Goal: Information Seeking & Learning: Learn about a topic

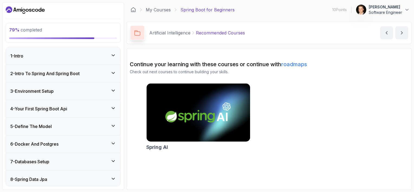
click at [227, 34] on p "Recommended Courses" at bounding box center [220, 33] width 49 height 7
click at [404, 38] on button "next content" at bounding box center [401, 32] width 13 height 13
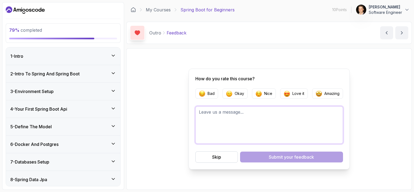
click at [289, 128] on textarea at bounding box center [269, 124] width 148 height 37
drag, startPoint x: 256, startPoint y: 108, endPoint x: 255, endPoint y: 129, distance: 20.6
click at [255, 129] on textarea "Very good courses!!! Cingratulations!!!" at bounding box center [269, 124] width 148 height 37
type textarea "Very good courses!!! Congratulations!!!"
click at [294, 94] on p "Love it" at bounding box center [298, 93] width 12 height 5
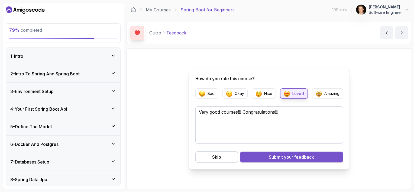
click at [286, 154] on span "your feedback" at bounding box center [299, 157] width 30 height 7
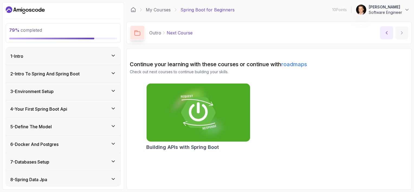
click at [385, 35] on icon "previous content" at bounding box center [386, 32] width 5 height 5
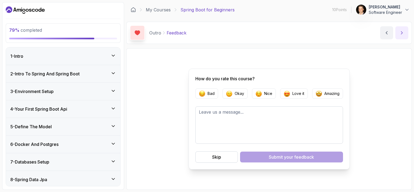
click at [400, 36] on button "next content" at bounding box center [401, 32] width 13 height 13
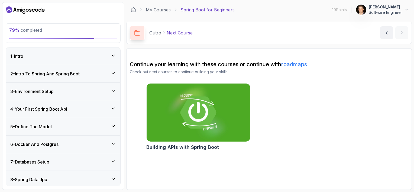
click at [190, 112] on img at bounding box center [198, 112] width 109 height 61
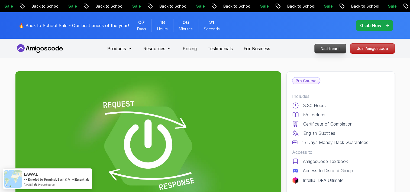
click at [329, 50] on p "Dashboard" at bounding box center [330, 48] width 31 height 9
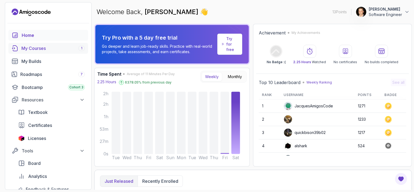
click at [38, 50] on div "My Courses 1" at bounding box center [52, 48] width 63 height 7
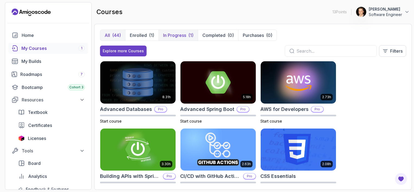
click at [176, 34] on p "In Progress" at bounding box center [174, 35] width 23 height 7
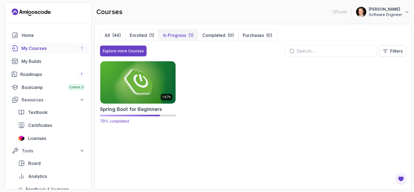
click at [156, 85] on img at bounding box center [137, 82] width 79 height 44
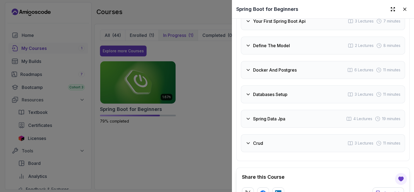
scroll to position [986, 0]
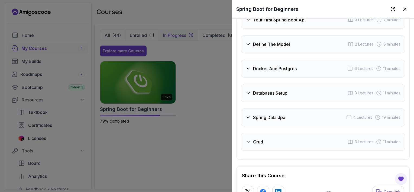
click at [246, 120] on icon at bounding box center [247, 117] width 5 height 5
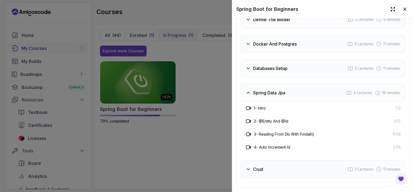
scroll to position [1078, 0]
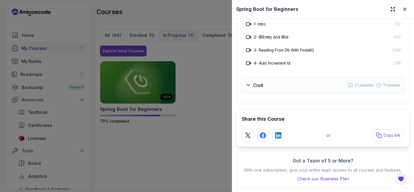
click at [248, 82] on icon at bounding box center [247, 84] width 5 height 5
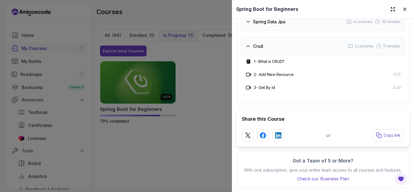
scroll to position [1065, 0]
click at [364, 43] on span "3 Lectures" at bounding box center [364, 45] width 19 height 5
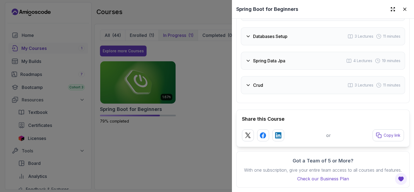
scroll to position [1026, 0]
click at [247, 58] on icon at bounding box center [247, 60] width 5 height 5
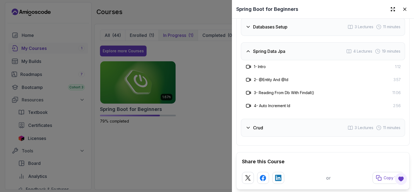
click at [261, 69] on h3 "1 - Intro" at bounding box center [260, 66] width 12 height 5
click at [395, 66] on div "1 - Intro 1:12" at bounding box center [323, 66] width 164 height 13
click at [402, 12] on icon at bounding box center [404, 9] width 5 height 5
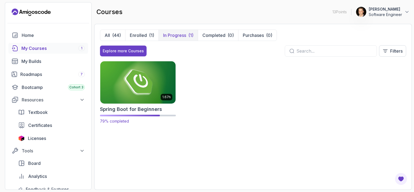
click at [140, 89] on img at bounding box center [137, 82] width 79 height 44
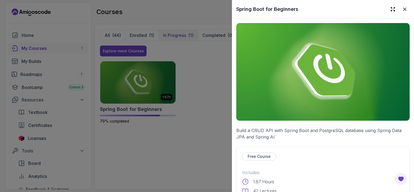
click at [369, 37] on img at bounding box center [322, 72] width 173 height 98
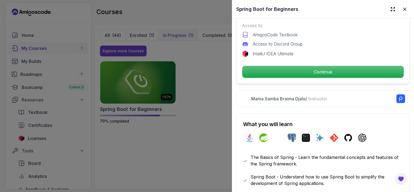
scroll to position [196, 0]
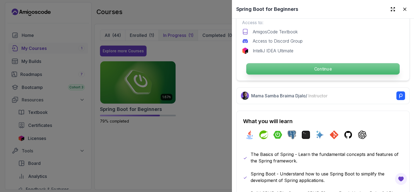
click at [323, 65] on p "Continue" at bounding box center [322, 68] width 153 height 11
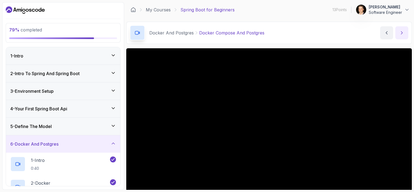
click at [403, 35] on button "next content" at bounding box center [401, 32] width 13 height 13
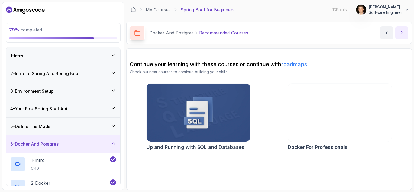
click at [403, 35] on button "next content" at bounding box center [401, 32] width 13 height 13
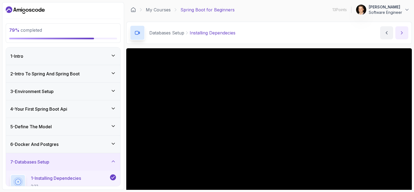
click at [403, 35] on button "next content" at bounding box center [401, 32] width 13 height 13
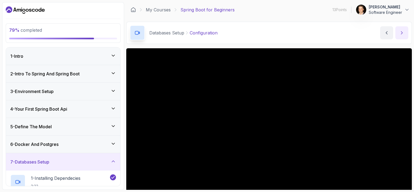
click at [405, 34] on button "next content" at bounding box center [401, 32] width 13 height 13
click at [402, 35] on icon "next content" at bounding box center [401, 32] width 5 height 5
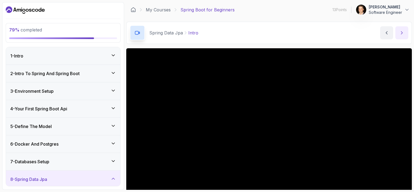
click at [402, 35] on icon "next content" at bounding box center [401, 32] width 5 height 5
click at [403, 34] on icon "next content" at bounding box center [401, 32] width 5 height 5
click at [403, 33] on icon "next content" at bounding box center [401, 32] width 5 height 5
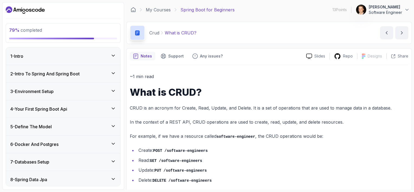
click at [365, 96] on h1 "What is CRUD?" at bounding box center [269, 92] width 279 height 11
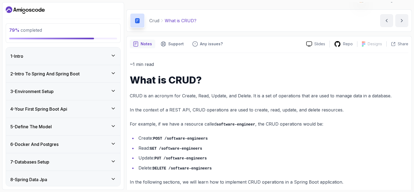
scroll to position [18, 0]
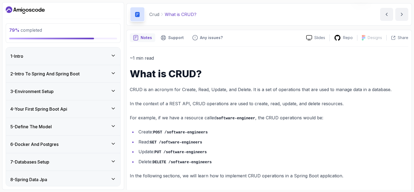
click at [347, 109] on div "~1 min read What is CRUD? CRUD is an acronym for Create, Read, Update, and Dele…" at bounding box center [269, 116] width 279 height 125
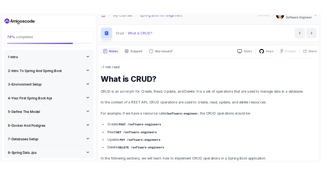
scroll to position [0, 0]
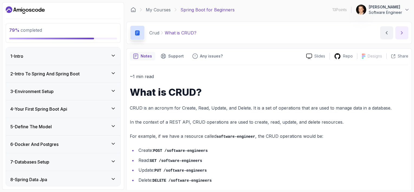
click at [400, 33] on icon "next content" at bounding box center [401, 32] width 5 height 5
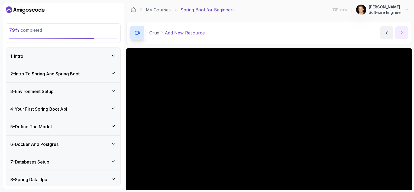
click at [401, 31] on icon "next content" at bounding box center [401, 32] width 5 height 5
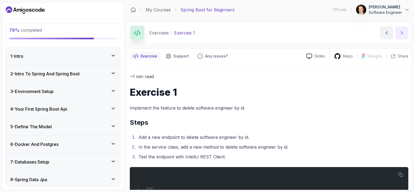
click at [401, 31] on icon "next content" at bounding box center [401, 32] width 5 height 5
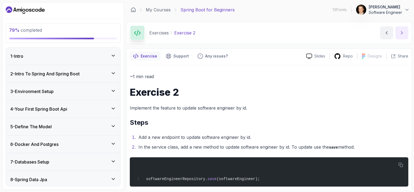
click at [401, 31] on icon "next content" at bounding box center [401, 32] width 5 height 5
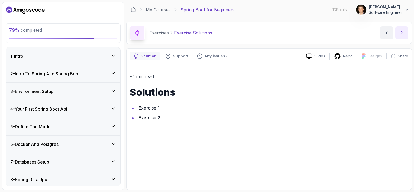
click at [401, 32] on icon "next content" at bounding box center [401, 32] width 5 height 5
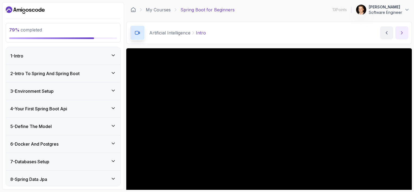
click at [401, 32] on icon "next content" at bounding box center [401, 32] width 5 height 5
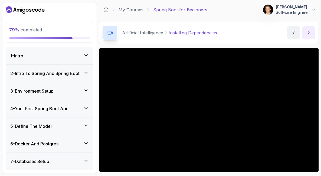
click at [308, 36] on button "next content" at bounding box center [309, 32] width 13 height 13
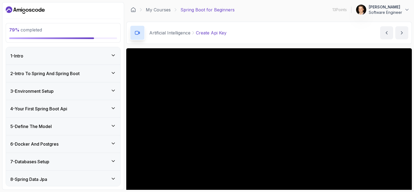
click at [410, 29] on section "79 % completed 1 - Intro 2 - Intro To Spring And Spring Boot 3 - Environment Se…" at bounding box center [207, 96] width 414 height 192
click at [123, 39] on div "79 % completed 1 - Intro 2 - Intro To Spring And Spring Boot 3 - Environment Se…" at bounding box center [63, 95] width 122 height 187
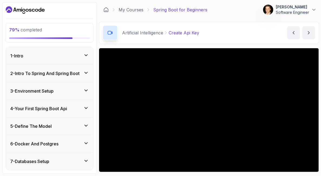
click at [86, 160] on icon at bounding box center [85, 160] width 5 height 5
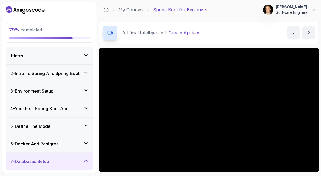
click at [86, 159] on icon at bounding box center [85, 160] width 5 height 5
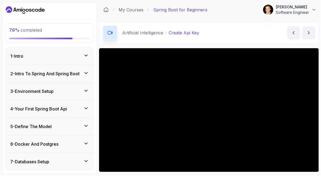
click at [85, 54] on icon at bounding box center [85, 55] width 5 height 5
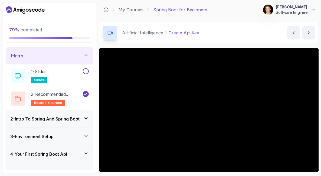
click at [85, 54] on icon at bounding box center [85, 55] width 5 height 5
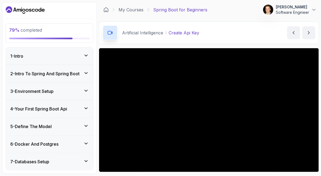
click at [87, 73] on icon at bounding box center [85, 72] width 5 height 5
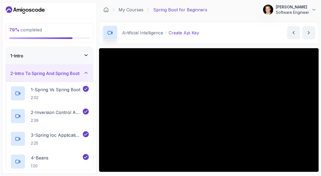
click at [87, 73] on icon at bounding box center [85, 72] width 5 height 5
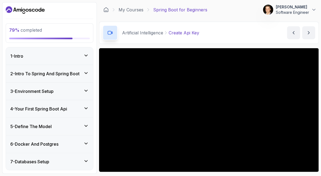
click at [86, 56] on icon at bounding box center [86, 55] width 3 height 1
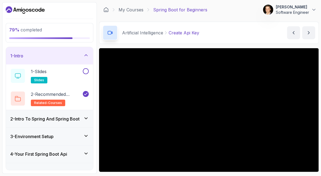
click at [86, 56] on icon at bounding box center [85, 55] width 5 height 5
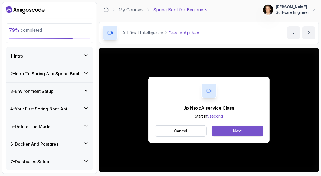
click at [235, 130] on div "Next" at bounding box center [237, 130] width 9 height 5
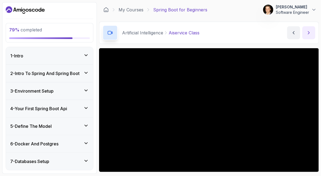
click at [309, 34] on icon "next content" at bounding box center [308, 32] width 5 height 5
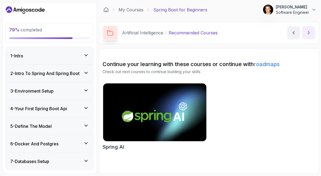
click at [309, 34] on icon "next content" at bounding box center [308, 32] width 5 height 5
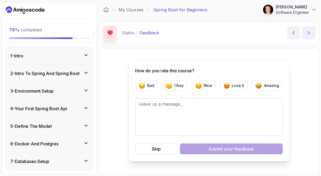
click at [309, 34] on icon "next content" at bounding box center [308, 32] width 5 height 5
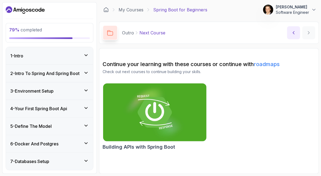
click at [294, 34] on icon "previous content" at bounding box center [293, 32] width 5 height 5
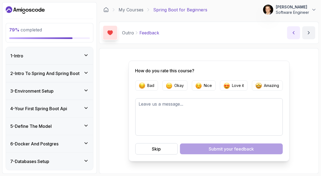
click at [294, 34] on icon "previous content" at bounding box center [293, 32] width 5 height 5
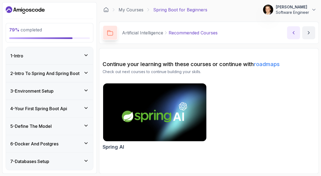
click at [294, 34] on icon "previous content" at bounding box center [293, 32] width 5 height 5
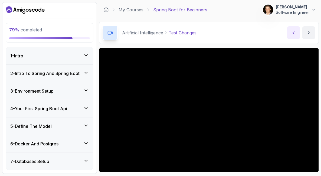
click at [294, 34] on icon "previous content" at bounding box center [293, 32] width 5 height 5
click at [309, 34] on icon "next content" at bounding box center [308, 32] width 5 height 5
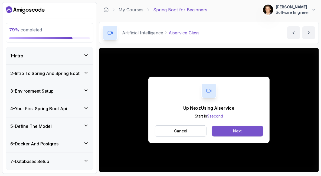
click at [231, 130] on button "Next" at bounding box center [237, 131] width 51 height 11
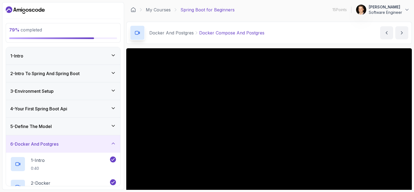
click at [114, 143] on icon at bounding box center [113, 143] width 3 height 1
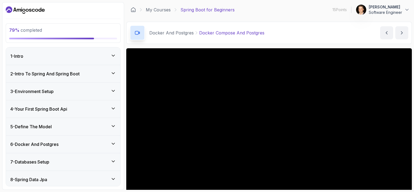
click at [41, 11] on icon "Dashboard" at bounding box center [25, 10] width 39 height 9
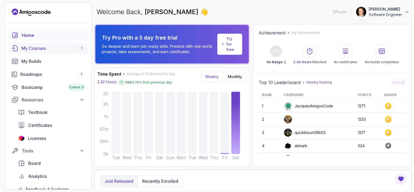
click at [46, 47] on div "My Courses 1" at bounding box center [52, 48] width 63 height 7
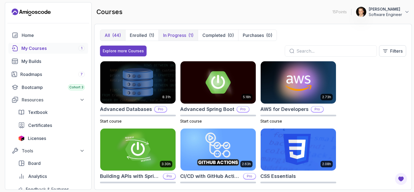
click at [179, 36] on p "In Progress" at bounding box center [174, 35] width 23 height 7
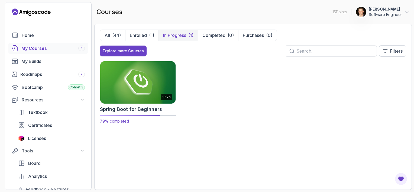
click at [158, 94] on img at bounding box center [137, 82] width 79 height 44
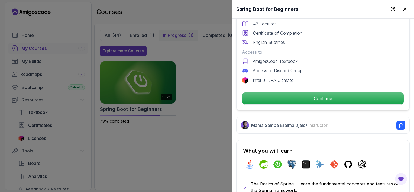
scroll to position [180, 0]
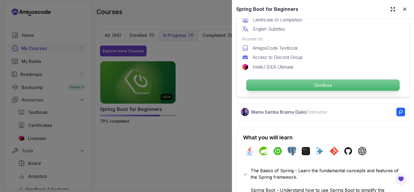
click at [321, 80] on p "Continue" at bounding box center [322, 84] width 153 height 11
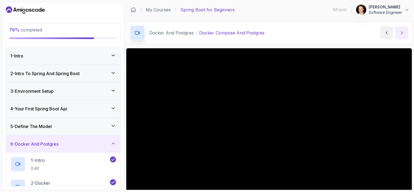
click at [321, 34] on icon "next content" at bounding box center [401, 32] width 5 height 5
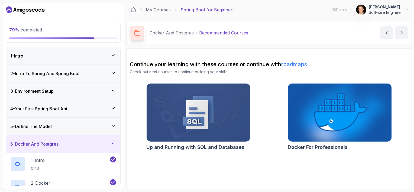
click at [242, 120] on img at bounding box center [198, 112] width 109 height 61
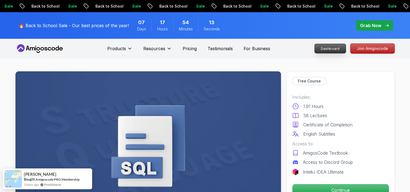
click at [324, 49] on p "Dashboard" at bounding box center [330, 48] width 31 height 9
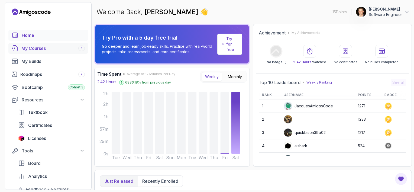
click at [43, 50] on div "My Courses 1" at bounding box center [52, 48] width 63 height 7
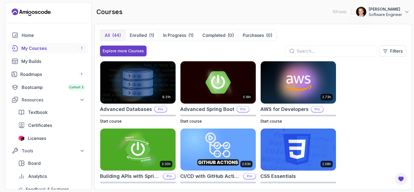
click at [44, 49] on div "My Courses 1" at bounding box center [52, 48] width 63 height 7
click at [171, 35] on p "In Progress" at bounding box center [174, 35] width 23 height 7
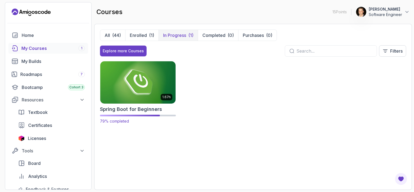
click at [154, 79] on img at bounding box center [137, 82] width 79 height 44
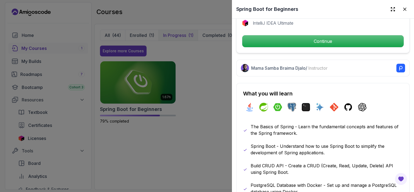
scroll to position [212, 0]
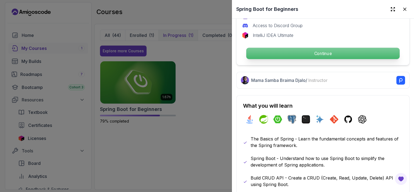
click at [345, 51] on p "Continue" at bounding box center [322, 53] width 153 height 11
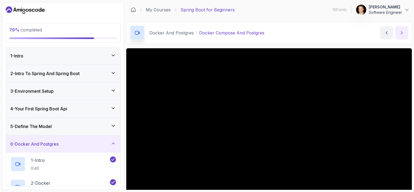
click at [400, 34] on icon "next content" at bounding box center [401, 32] width 5 height 5
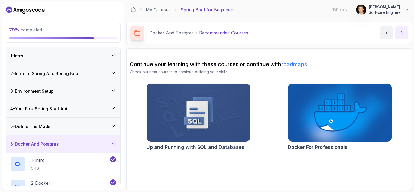
click at [400, 34] on icon "next content" at bounding box center [401, 32] width 5 height 5
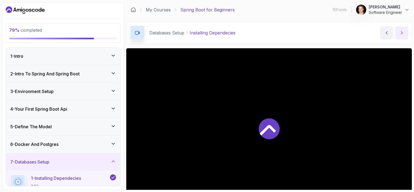
click at [400, 34] on icon "next content" at bounding box center [401, 32] width 5 height 5
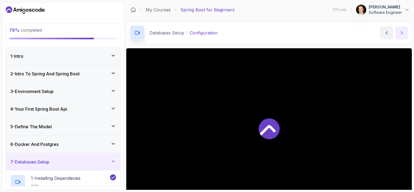
click at [400, 34] on icon "next content" at bounding box center [401, 32] width 5 height 5
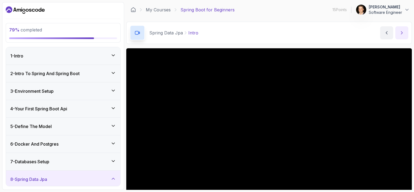
click at [400, 34] on icon "next content" at bounding box center [401, 32] width 5 height 5
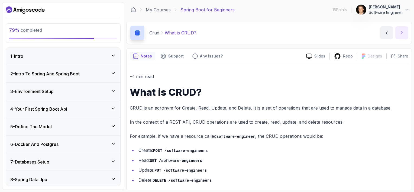
click at [400, 34] on icon "next content" at bounding box center [401, 32] width 5 height 5
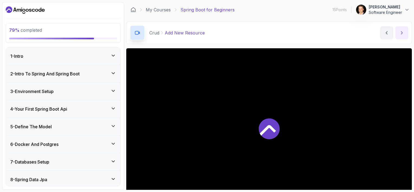
click at [400, 34] on icon "next content" at bounding box center [401, 32] width 5 height 5
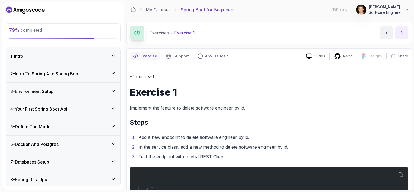
click at [400, 34] on icon "next content" at bounding box center [401, 32] width 5 height 5
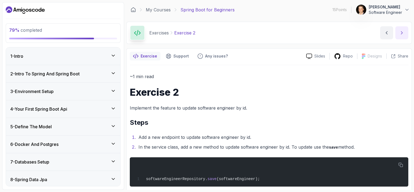
click at [400, 34] on icon "next content" at bounding box center [401, 32] width 5 height 5
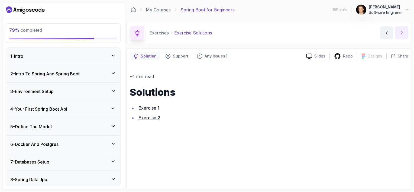
click at [400, 34] on icon "next content" at bounding box center [401, 32] width 5 height 5
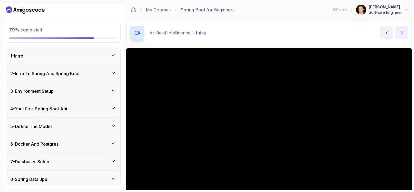
click at [400, 34] on icon "next content" at bounding box center [401, 32] width 5 height 5
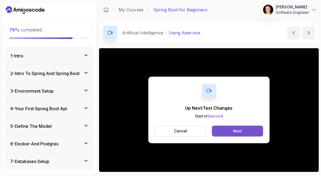
click at [236, 134] on div "Next" at bounding box center [237, 130] width 9 height 5
click at [234, 130] on div "Next" at bounding box center [237, 130] width 9 height 5
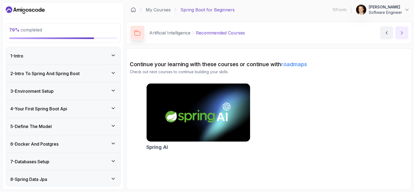
click at [398, 33] on button "next content" at bounding box center [401, 32] width 13 height 13
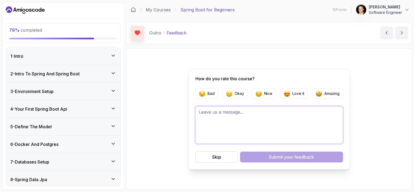
click at [294, 118] on textarea at bounding box center [269, 124] width 148 height 37
type textarea "Excellente training !!! Keep this excellent job !!!"
click at [296, 92] on p "Love it" at bounding box center [298, 93] width 12 height 5
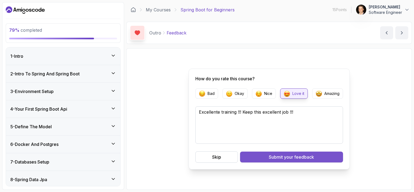
click at [279, 157] on div "Submit your feedback" at bounding box center [291, 157] width 45 height 7
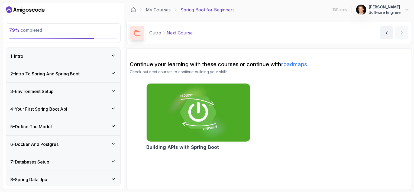
click at [209, 129] on img at bounding box center [198, 112] width 109 height 61
click at [113, 59] on div "1 - Intro" at bounding box center [63, 56] width 106 height 7
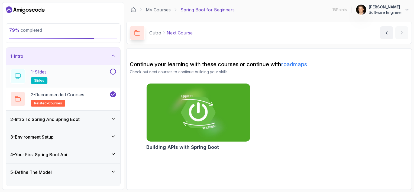
click at [72, 77] on div "1 - Slides slides" at bounding box center [59, 76] width 99 height 15
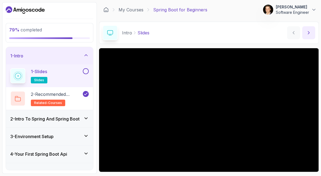
click at [308, 38] on button "next content" at bounding box center [309, 32] width 13 height 13
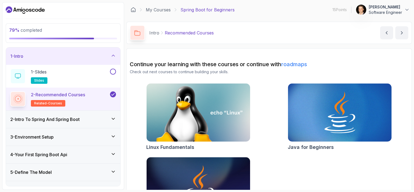
click at [407, 87] on div "Linux Fundamentals Java for Beginners Java for Developers" at bounding box center [269, 154] width 279 height 143
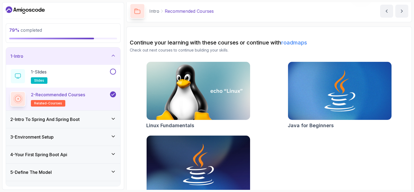
scroll to position [40, 0]
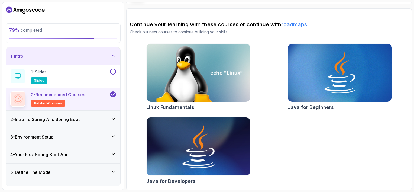
click at [205, 157] on img at bounding box center [198, 146] width 109 height 61
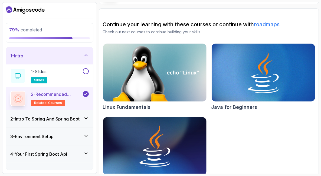
click at [88, 53] on icon at bounding box center [85, 55] width 5 height 5
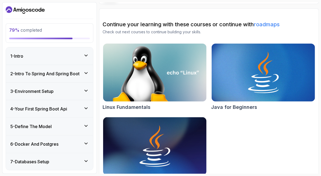
click at [86, 73] on icon at bounding box center [85, 72] width 5 height 5
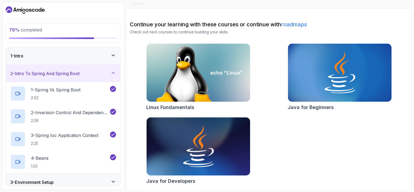
click at [113, 72] on icon at bounding box center [113, 72] width 3 height 1
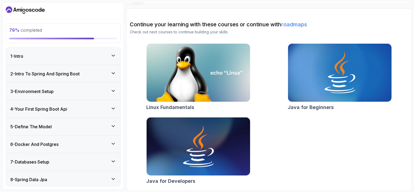
click at [113, 88] on icon at bounding box center [113, 90] width 5 height 5
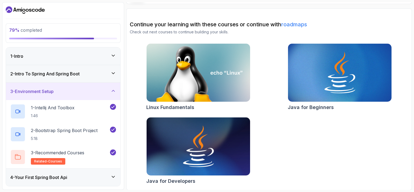
click at [113, 88] on icon at bounding box center [113, 90] width 5 height 5
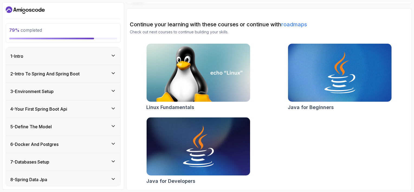
click at [113, 107] on icon at bounding box center [113, 108] width 5 height 5
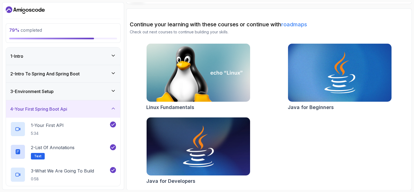
click at [113, 108] on icon at bounding box center [113, 108] width 3 height 1
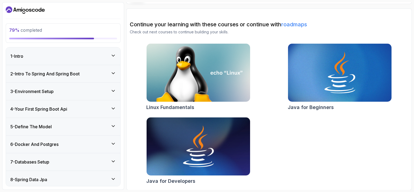
click at [114, 125] on icon at bounding box center [113, 125] width 5 height 5
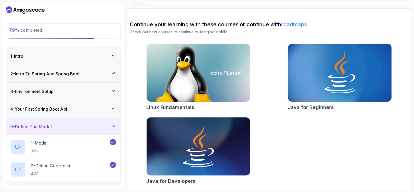
click at [114, 125] on icon at bounding box center [113, 125] width 3 height 1
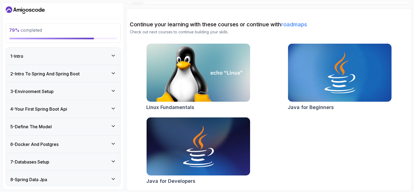
click at [113, 141] on icon at bounding box center [113, 143] width 5 height 5
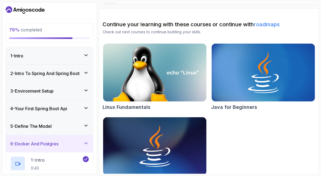
click at [86, 140] on div "6 - Docker And Postgres" at bounding box center [49, 143] width 87 height 17
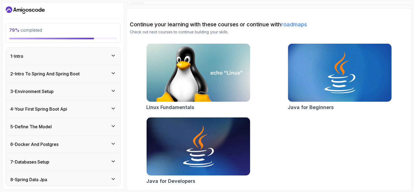
click at [112, 178] on icon at bounding box center [113, 178] width 3 height 1
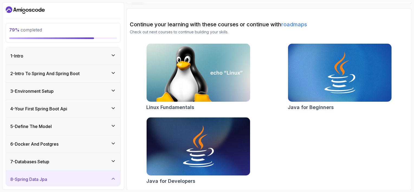
click at [107, 39] on div at bounding box center [63, 38] width 108 height 2
click at [41, 29] on p "79 % completed" at bounding box center [63, 30] width 108 height 7
click at [300, 23] on link "roadmaps" at bounding box center [294, 24] width 26 height 7
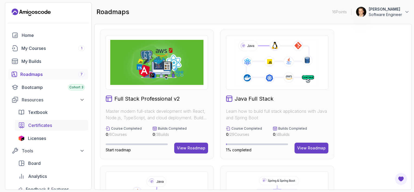
click at [34, 124] on span "Certificates" at bounding box center [40, 125] width 24 height 7
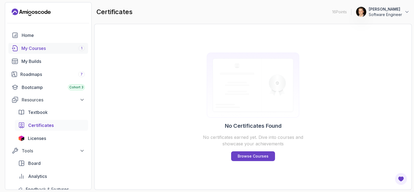
click at [45, 49] on div "My Courses 1" at bounding box center [52, 48] width 63 height 7
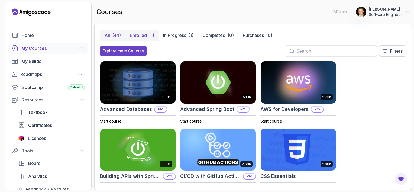
click at [146, 36] on p "Enrolled" at bounding box center [138, 35] width 17 height 7
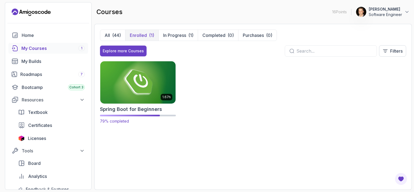
click at [148, 96] on img at bounding box center [137, 82] width 79 height 44
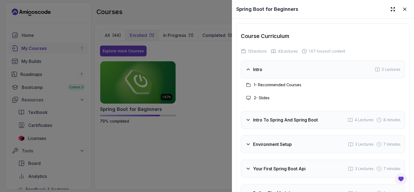
scroll to position [831, 0]
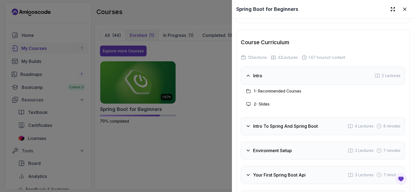
click at [248, 78] on icon at bounding box center [247, 75] width 5 height 5
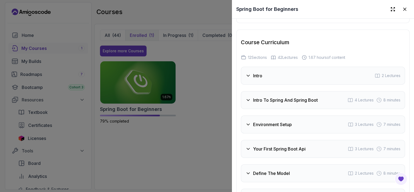
click at [248, 103] on icon at bounding box center [247, 99] width 5 height 5
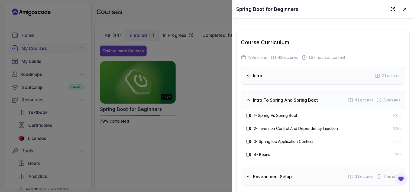
click at [248, 103] on icon at bounding box center [247, 99] width 5 height 5
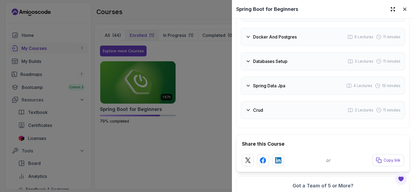
scroll to position [1026, 0]
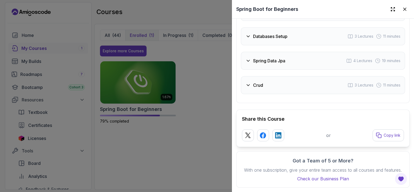
click at [247, 85] on icon at bounding box center [248, 85] width 3 height 1
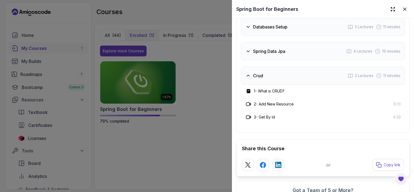
click at [274, 107] on h3 "2 - Add New Resource" at bounding box center [274, 103] width 40 height 5
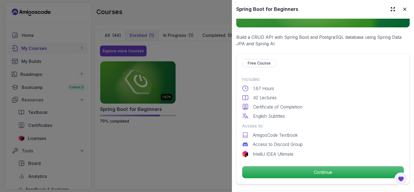
scroll to position [0, 0]
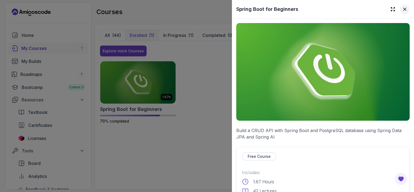
click at [403, 9] on icon at bounding box center [404, 9] width 3 height 3
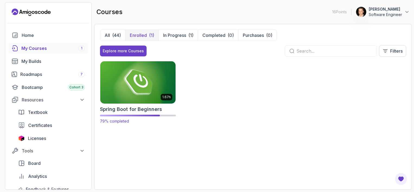
click at [138, 80] on img at bounding box center [137, 82] width 79 height 44
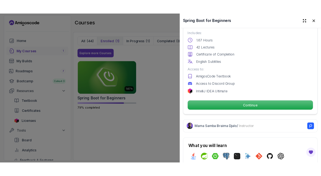
scroll to position [146, 0]
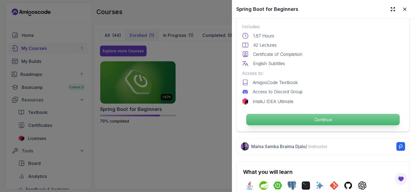
click at [301, 117] on p "Continue" at bounding box center [322, 119] width 153 height 11
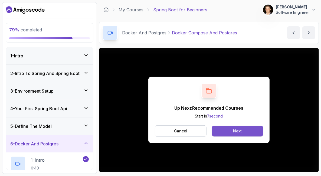
drag, startPoint x: 239, startPoint y: 132, endPoint x: 224, endPoint y: 133, distance: 15.0
drag, startPoint x: 224, startPoint y: 133, endPoint x: 214, endPoint y: 131, distance: 10.3
click at [214, 131] on button "Next" at bounding box center [237, 131] width 51 height 11
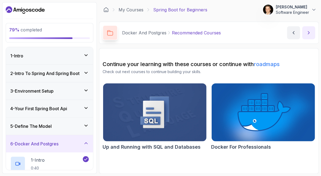
click at [308, 34] on icon "next content" at bounding box center [308, 32] width 5 height 5
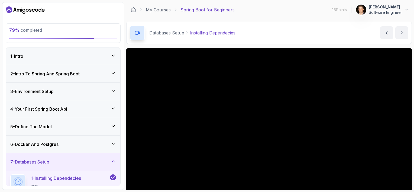
click at [114, 161] on icon at bounding box center [113, 161] width 5 height 5
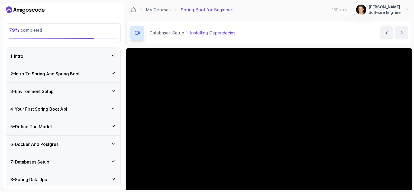
click at [114, 161] on icon at bounding box center [113, 160] width 3 height 1
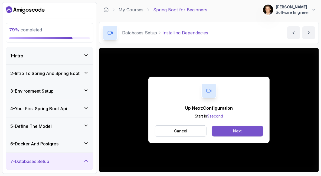
click at [235, 134] on div "Next" at bounding box center [237, 130] width 9 height 5
click at [240, 130] on div "Next" at bounding box center [237, 130] width 9 height 5
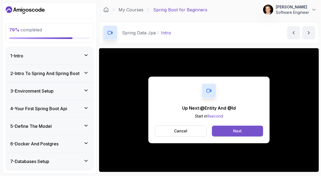
click at [247, 135] on button "Next" at bounding box center [237, 131] width 51 height 11
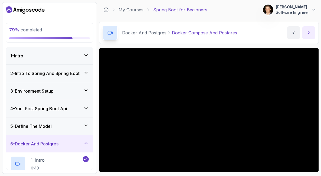
click at [305, 31] on button "next content" at bounding box center [309, 32] width 13 height 13
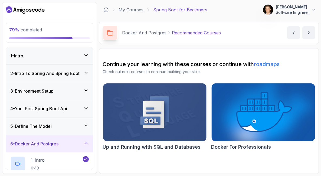
click at [236, 131] on img at bounding box center [263, 112] width 109 height 61
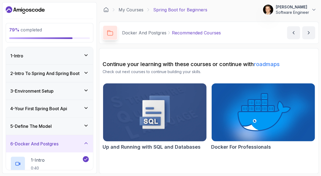
click at [148, 94] on img at bounding box center [155, 112] width 109 height 61
click at [308, 35] on icon "next content" at bounding box center [308, 32] width 5 height 5
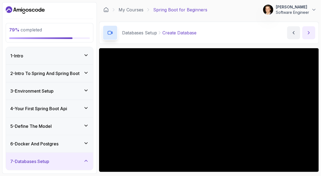
click at [313, 29] on button "next content" at bounding box center [309, 32] width 13 height 13
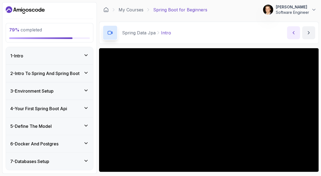
click at [293, 35] on button "previous content" at bounding box center [293, 32] width 13 height 13
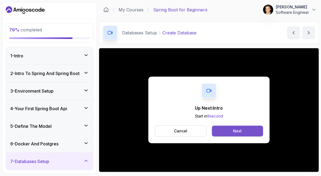
click at [224, 130] on button "Next" at bounding box center [237, 131] width 51 height 11
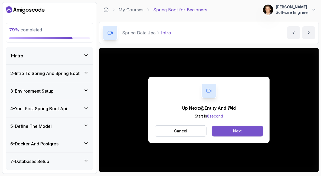
click at [238, 134] on div "Next" at bounding box center [237, 130] width 9 height 5
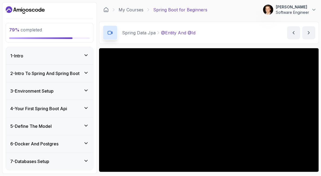
click at [218, 26] on div "Spring Data Jpa @Entity And @Id @Entity And @Id by [PERSON_NAME]" at bounding box center [209, 33] width 220 height 22
drag, startPoint x: 225, startPoint y: 48, endPoint x: 203, endPoint y: 37, distance: 24.1
click at [203, 37] on div "Spring Data Jpa @Entity And @Id @Entity And @Id by [PERSON_NAME]" at bounding box center [209, 33] width 220 height 22
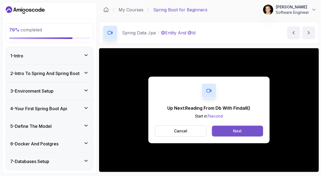
click at [235, 133] on div "Next" at bounding box center [237, 130] width 9 height 5
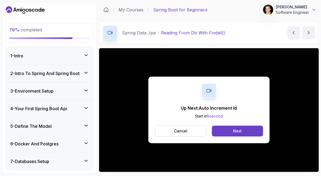
click at [182, 144] on div "Up Next: Auto Increment Id Start in 5 second Cancel Next" at bounding box center [209, 110] width 220 height 124
click at [219, 133] on button "Next" at bounding box center [237, 131] width 51 height 11
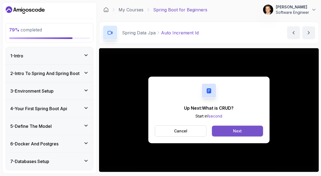
click at [232, 129] on button "Next" at bounding box center [237, 131] width 51 height 11
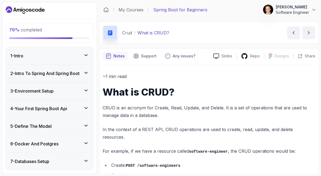
click at [208, 113] on p "CRUD is an acronym for Create, Read, Update, and Delete. It is a set of operati…" at bounding box center [209, 111] width 213 height 15
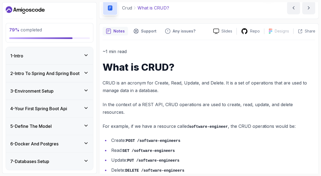
scroll to position [33, 0]
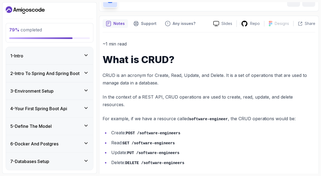
click at [193, 88] on div "~1 min read What is CRUD? CRUD is an acronym for Create, Read, Update, and Dele…" at bounding box center [209, 114] width 213 height 148
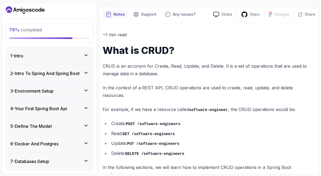
click at [224, 110] on div "~1 min read What is CRUD? CRUD is an acronym for Create, Read, Update, and Dele…" at bounding box center [209, 105] width 213 height 148
click at [232, 120] on li "Create: POST /software-engineers" at bounding box center [213, 124] width 206 height 8
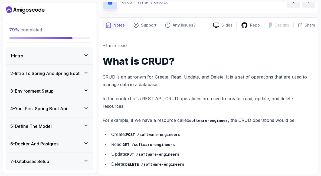
scroll to position [0, 0]
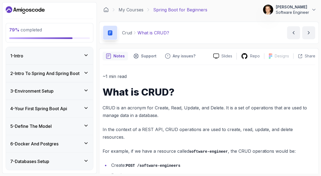
click at [250, 88] on h1 "What is CRUD?" at bounding box center [209, 92] width 213 height 11
click at [221, 56] on div "Slides" at bounding box center [223, 56] width 28 height 6
click at [277, 90] on h1 "What is CRUD?" at bounding box center [209, 92] width 213 height 11
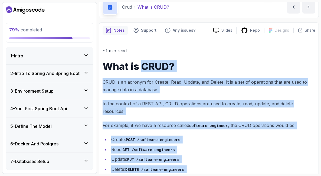
scroll to position [42, 0]
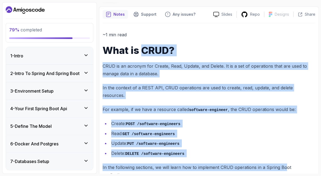
drag, startPoint x: 145, startPoint y: 89, endPoint x: 284, endPoint y: 159, distance: 155.7
click at [284, 159] on div "~1 min read What is CRUD? CRUD is an acronym for Create, Read, Update, and Dele…" at bounding box center [209, 105] width 213 height 148
click at [223, 120] on ul "Create: POST /software-engineers Read: GET /software-engineers Update: PUT /sof…" at bounding box center [209, 138] width 213 height 37
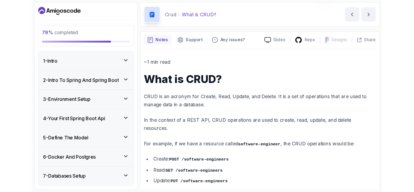
scroll to position [9, 0]
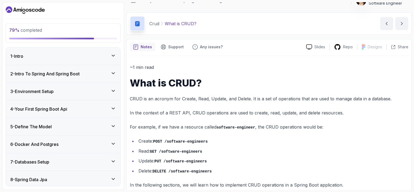
click at [321, 123] on p "For example, if we have a resource called software-engineer , the CRUD operatio…" at bounding box center [269, 127] width 279 height 8
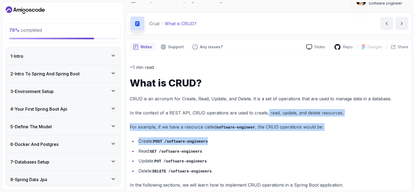
drag, startPoint x: 264, startPoint y: 103, endPoint x: 279, endPoint y: 144, distance: 43.5
click at [279, 144] on div "~1 min read What is CRUD? CRUD is an acronym for Create, Read, Update, and Dele…" at bounding box center [269, 125] width 279 height 125
click at [321, 25] on icon "next content" at bounding box center [401, 23] width 5 height 5
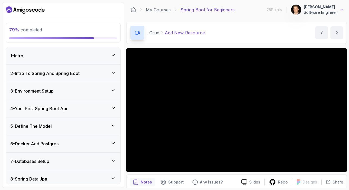
click at [321, 10] on icon at bounding box center [342, 9] width 3 height 1
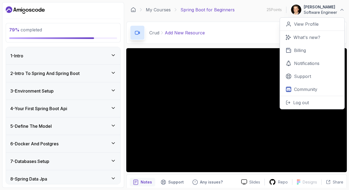
click at [122, 66] on div "79 % completed 1 - Intro 2 - Intro To Spring And Spring Boot 3 - Environment Se…" at bounding box center [63, 95] width 122 height 186
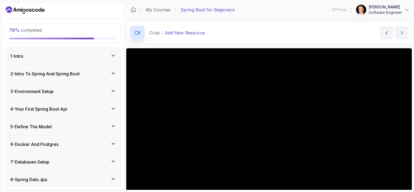
click at [122, 167] on div "79 % completed 1 - Intro 2 - Intro To Spring And Spring Boot 3 - Environment Se…" at bounding box center [63, 95] width 122 height 187
click at [112, 176] on div "8 - Spring Data Jpa" at bounding box center [63, 179] width 106 height 7
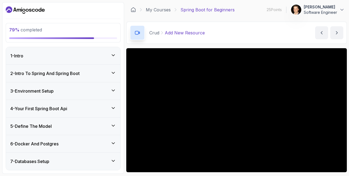
drag, startPoint x: 348, startPoint y: 37, endPoint x: 349, endPoint y: 77, distance: 40.1
click at [321, 77] on section "79 % completed 1 - Intro 2 - Intro To Spring And Spring Boot 3 - Environment Se…" at bounding box center [174, 88] width 349 height 176
click at [113, 161] on icon at bounding box center [113, 160] width 3 height 1
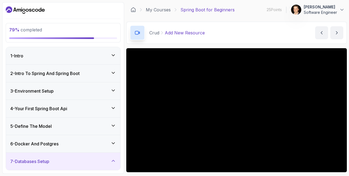
click at [113, 161] on icon at bounding box center [113, 160] width 5 height 5
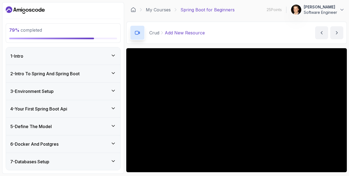
click at [113, 161] on icon at bounding box center [113, 160] width 3 height 1
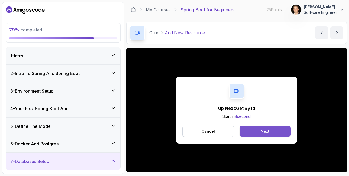
click at [270, 132] on button "Next" at bounding box center [265, 131] width 51 height 11
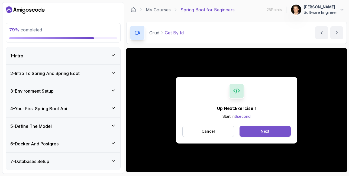
click at [262, 131] on div "Next" at bounding box center [265, 131] width 9 height 5
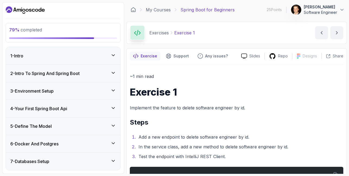
click at [308, 105] on p "Implement the feature to delete software engineer by id." at bounding box center [237, 108] width 214 height 8
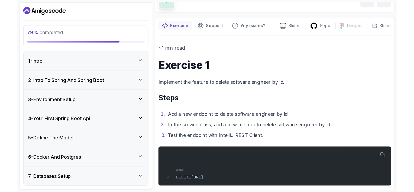
scroll to position [40, 0]
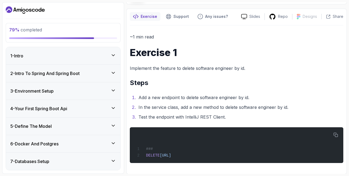
click at [315, 91] on div "~1 min read Exercise 1 Implement the feature to delete software engineer by id.…" at bounding box center [237, 98] width 214 height 130
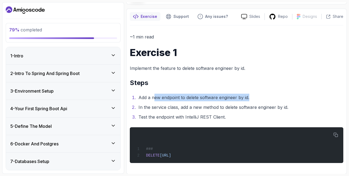
drag, startPoint x: 155, startPoint y: 99, endPoint x: 253, endPoint y: 101, distance: 97.8
click at [253, 101] on li "Add a new endpoint to delete software engineer by id." at bounding box center [240, 98] width 206 height 8
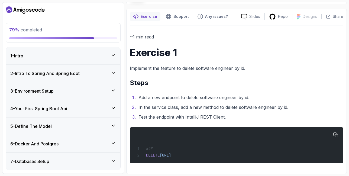
click at [313, 135] on div "### DELETE [URL]" at bounding box center [236, 145] width 205 height 29
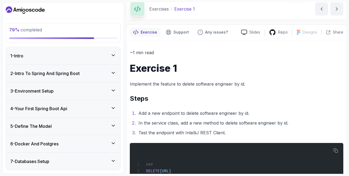
click at [321, 83] on section "79 % completed 1 - Intro 2 - Intro To Spring And Spring Boot 3 - Environment Se…" at bounding box center [174, 88] width 349 height 176
click at [321, 86] on p "Implement the feature to delete software engineer by id." at bounding box center [237, 84] width 214 height 8
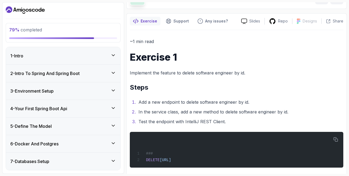
scroll to position [40, 0]
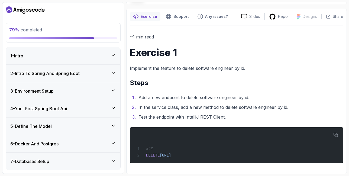
click at [286, 97] on li "Add a new endpoint to delete software engineer by id." at bounding box center [240, 98] width 206 height 8
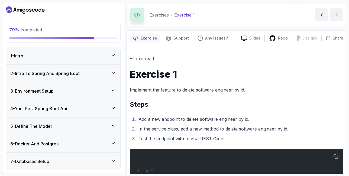
scroll to position [7, 0]
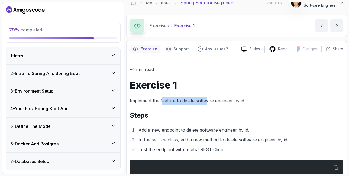
drag, startPoint x: 162, startPoint y: 101, endPoint x: 207, endPoint y: 104, distance: 45.1
click at [207, 104] on p "Implement the feature to delete software engineer by id." at bounding box center [237, 101] width 214 height 8
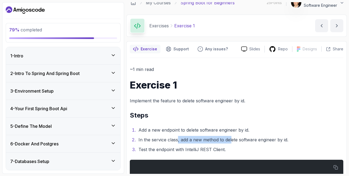
drag, startPoint x: 177, startPoint y: 139, endPoint x: 232, endPoint y: 143, distance: 55.1
click at [232, 143] on li "In the service class, add a new method to delete software engineer by id." at bounding box center [240, 140] width 206 height 8
drag, startPoint x: 188, startPoint y: 149, endPoint x: 238, endPoint y: 148, distance: 49.9
click at [238, 148] on li "Test the endpoint with IntelliJ REST Client." at bounding box center [240, 150] width 206 height 8
click at [276, 116] on h2 "Steps" at bounding box center [237, 115] width 214 height 9
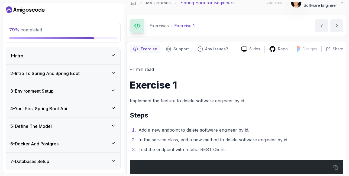
click at [271, 114] on h2 "Steps" at bounding box center [237, 115] width 214 height 9
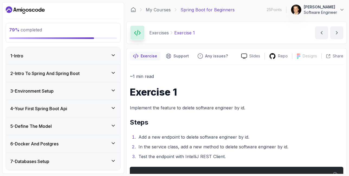
click at [270, 102] on div "~1 min read Exercise 1 Implement the feature to delete software engineer by id.…" at bounding box center [237, 138] width 214 height 130
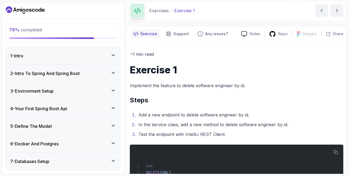
scroll to position [18, 0]
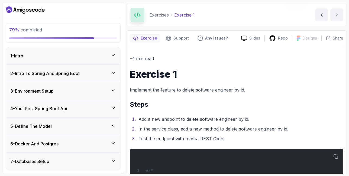
click at [270, 102] on h2 "Steps" at bounding box center [237, 104] width 214 height 9
click at [265, 103] on h2 "Steps" at bounding box center [237, 104] width 214 height 9
click at [264, 95] on div "~1 min read Exercise 1 Implement the feature to delete software engineer by id.…" at bounding box center [237, 120] width 214 height 130
click at [321, 15] on icon "next content" at bounding box center [336, 14] width 5 height 5
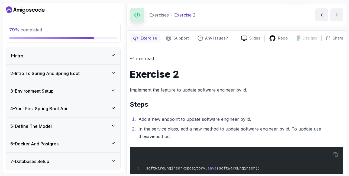
click at [275, 102] on h2 "Steps" at bounding box center [237, 104] width 214 height 9
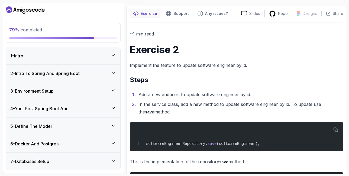
scroll to position [43, 0]
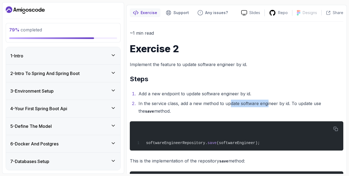
drag, startPoint x: 229, startPoint y: 103, endPoint x: 269, endPoint y: 103, distance: 39.8
click at [269, 103] on li "In the service class, add a new method to update software engineer by id. To up…" at bounding box center [240, 107] width 206 height 15
click at [321, 49] on h1 "Exercise 2" at bounding box center [237, 48] width 214 height 11
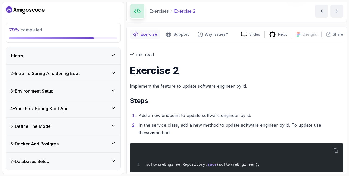
scroll to position [11, 0]
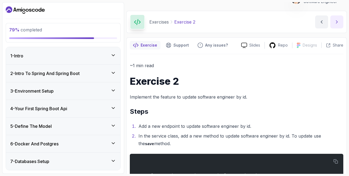
click at [321, 24] on icon "next content" at bounding box center [336, 21] width 5 height 5
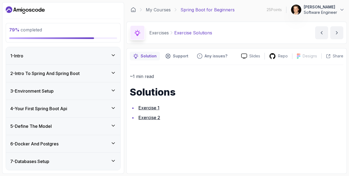
click at [267, 99] on div "~1 min read Solutions Exercise 1 Exercise 2" at bounding box center [237, 97] width 214 height 49
click at [251, 106] on li "Exercise 1" at bounding box center [240, 108] width 206 height 8
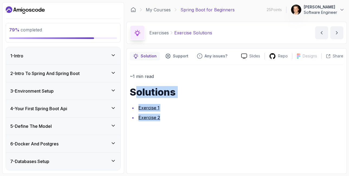
drag, startPoint x: 167, startPoint y: 125, endPoint x: 134, endPoint y: 89, distance: 49.3
click at [134, 89] on div "~1 min read Solutions Exercise 1 Exercise 2" at bounding box center [237, 117] width 214 height 105
click at [201, 95] on h1 "Solutions" at bounding box center [237, 92] width 214 height 11
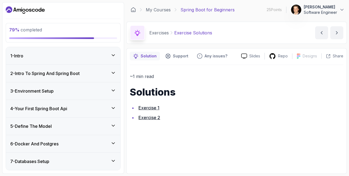
click at [201, 95] on h1 "Solutions" at bounding box center [237, 92] width 214 height 11
click at [321, 31] on icon "next content" at bounding box center [336, 32] width 5 height 5
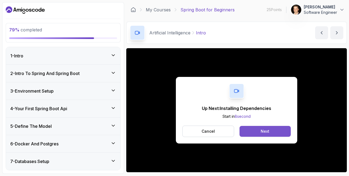
click at [265, 131] on div "Next" at bounding box center [265, 131] width 9 height 5
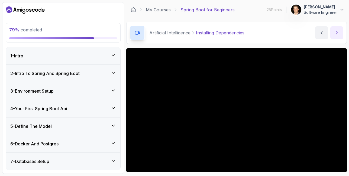
click at [321, 33] on icon "next content" at bounding box center [336, 32] width 1 height 3
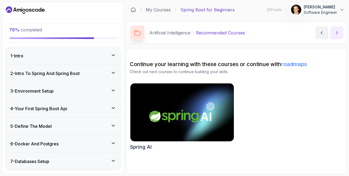
click at [321, 33] on icon "next content" at bounding box center [336, 32] width 1 height 3
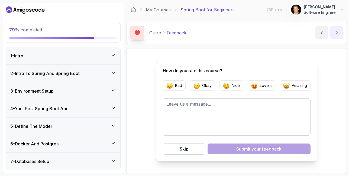
click at [321, 33] on icon "next content" at bounding box center [336, 32] width 1 height 3
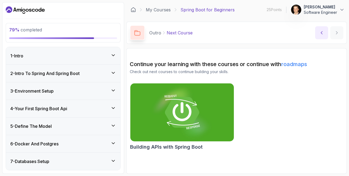
click at [321, 35] on icon "previous content" at bounding box center [321, 32] width 5 height 5
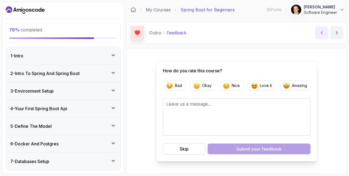
click at [321, 35] on icon "previous content" at bounding box center [321, 32] width 5 height 5
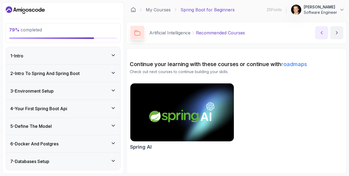
click at [321, 35] on icon "previous content" at bounding box center [321, 32] width 5 height 5
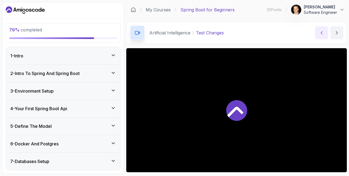
click at [321, 35] on icon "previous content" at bounding box center [321, 32] width 5 height 5
click at [321, 33] on icon "previous content" at bounding box center [321, 32] width 5 height 5
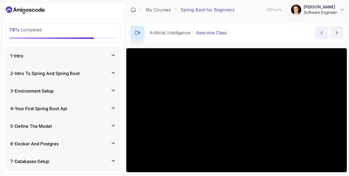
click at [321, 33] on icon "previous content" at bounding box center [321, 32] width 5 height 5
click at [321, 33] on icon "next content" at bounding box center [336, 32] width 5 height 5
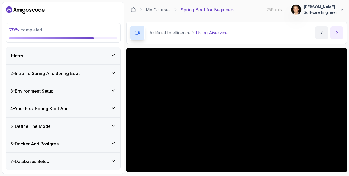
click at [321, 31] on icon "next content" at bounding box center [336, 32] width 5 height 5
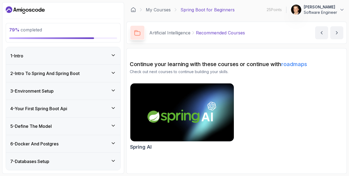
click at [166, 111] on img at bounding box center [182, 112] width 109 height 61
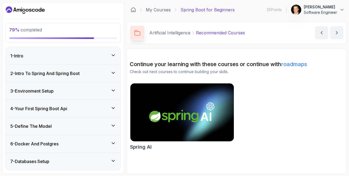
click at [240, 33] on p "Recommended Courses" at bounding box center [220, 33] width 49 height 7
click at [321, 34] on icon "next content" at bounding box center [336, 32] width 5 height 5
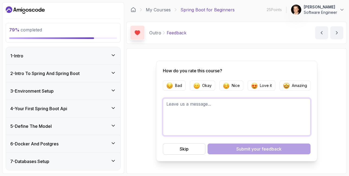
click at [214, 125] on textarea at bounding box center [237, 116] width 148 height 37
type textarea "Very good Training!!"
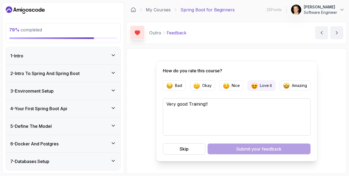
click at [257, 87] on button "Love it" at bounding box center [262, 85] width 28 height 10
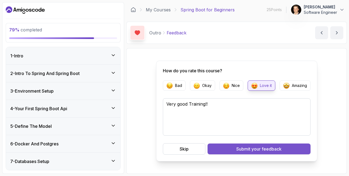
click at [235, 148] on button "Submit your feedback" at bounding box center [259, 149] width 103 height 11
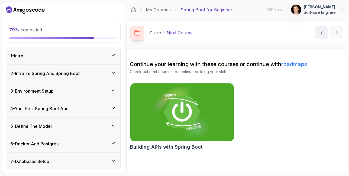
click at [208, 121] on img at bounding box center [182, 112] width 109 height 61
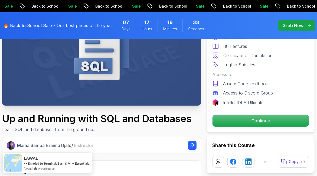
scroll to position [80, 0]
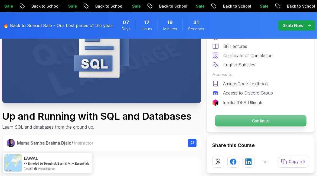
click at [254, 121] on p "Continue" at bounding box center [261, 120] width 92 height 11
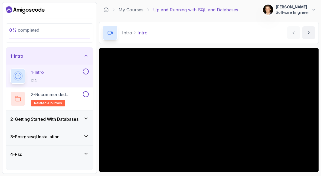
click at [87, 119] on icon at bounding box center [85, 118] width 5 height 5
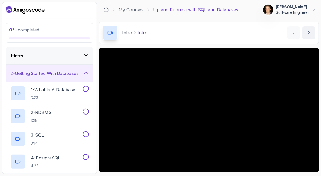
click at [85, 72] on icon at bounding box center [85, 72] width 5 height 5
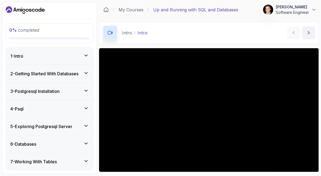
click at [87, 88] on icon at bounding box center [85, 90] width 5 height 5
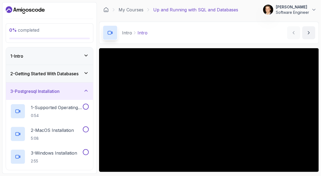
click at [87, 89] on icon at bounding box center [85, 90] width 5 height 5
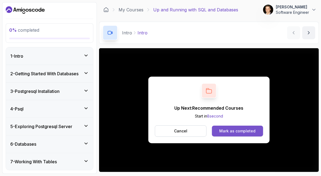
click at [235, 129] on div "Mark as completed" at bounding box center [237, 130] width 36 height 5
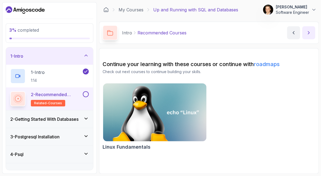
click at [310, 33] on icon "next content" at bounding box center [309, 32] width 1 height 3
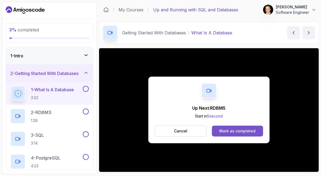
drag, startPoint x: 235, startPoint y: 133, endPoint x: 214, endPoint y: 132, distance: 20.4
click at [214, 132] on button "Mark as completed" at bounding box center [237, 131] width 51 height 11
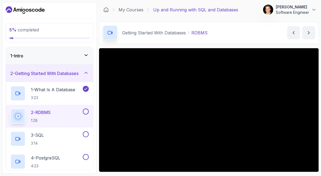
click at [86, 75] on icon at bounding box center [85, 72] width 5 height 5
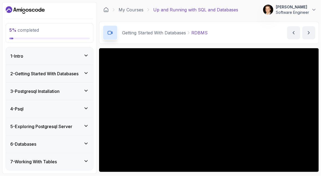
click at [87, 56] on icon at bounding box center [86, 55] width 3 height 1
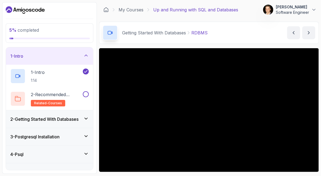
click at [87, 56] on icon at bounding box center [85, 55] width 5 height 5
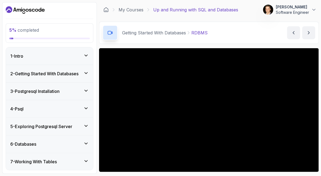
click at [86, 76] on div "2 - Getting Started With Databases" at bounding box center [49, 73] width 79 height 7
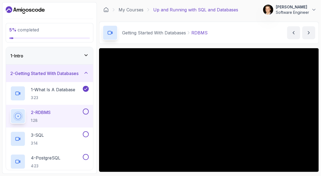
click at [86, 54] on icon at bounding box center [85, 55] width 5 height 5
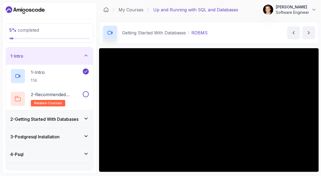
click at [87, 57] on icon at bounding box center [85, 55] width 5 height 5
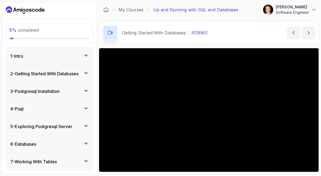
click at [86, 76] on div "2 - Getting Started With Databases" at bounding box center [49, 73] width 79 height 7
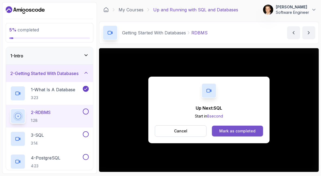
click at [234, 131] on div "Mark as completed" at bounding box center [237, 130] width 36 height 5
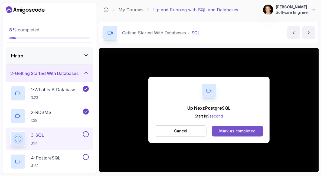
click at [245, 131] on div "Mark as completed" at bounding box center [237, 130] width 36 height 5
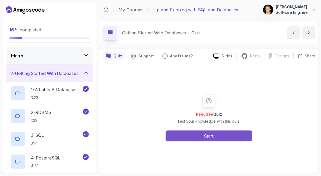
click at [196, 136] on button "Start" at bounding box center [209, 136] width 87 height 11
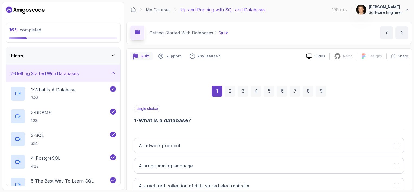
click at [317, 114] on div "single choice 1 - What is a database?" at bounding box center [269, 114] width 270 height 19
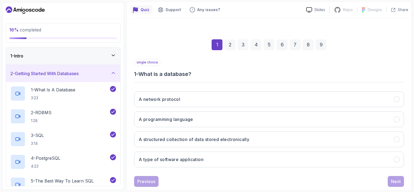
scroll to position [54, 0]
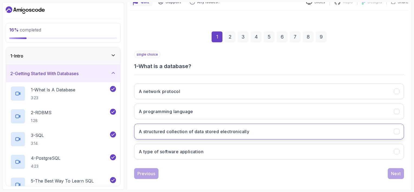
click at [220, 133] on h3 "A structured collection of data stored electronically" at bounding box center [194, 131] width 111 height 7
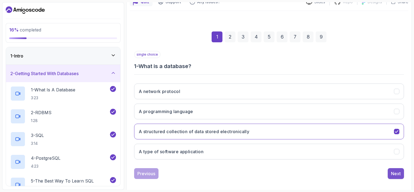
click at [317, 174] on div "Next" at bounding box center [396, 173] width 10 height 7
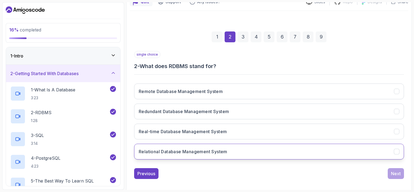
click at [265, 154] on button "Relational Database Management System" at bounding box center [269, 152] width 270 height 16
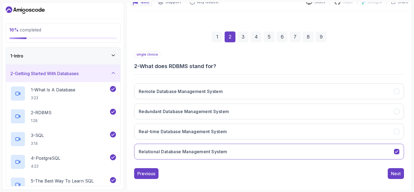
drag, startPoint x: 393, startPoint y: 172, endPoint x: 250, endPoint y: 180, distance: 144.1
click at [250, 176] on div "1 2 3 4 5 6 7 8 9 single choice 2 - What does RDBMS stand for? Remote Database …" at bounding box center [269, 100] width 279 height 165
click at [317, 170] on div "Next" at bounding box center [396, 173] width 10 height 7
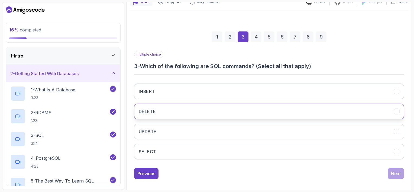
click at [177, 111] on button "DELETE" at bounding box center [269, 112] width 270 height 16
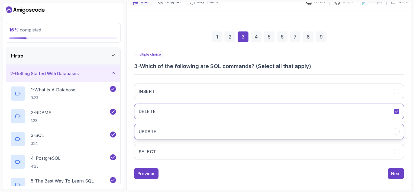
click at [177, 133] on button "UPDATE" at bounding box center [269, 132] width 270 height 16
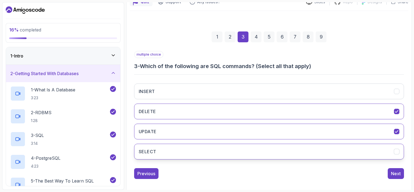
click at [180, 149] on button "SELECT" at bounding box center [269, 152] width 270 height 16
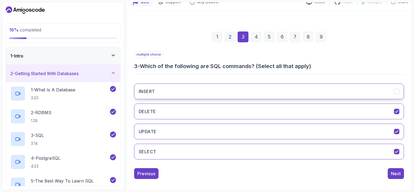
click at [191, 89] on button "INSERT" at bounding box center [269, 91] width 270 height 16
click at [317, 172] on div "Next" at bounding box center [396, 173] width 10 height 7
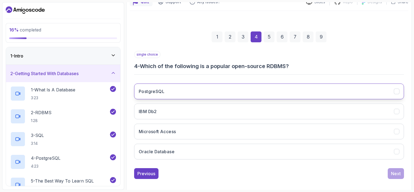
click at [197, 90] on button "PostgreSQL" at bounding box center [269, 91] width 270 height 16
click at [317, 171] on div "Next" at bounding box center [396, 173] width 10 height 7
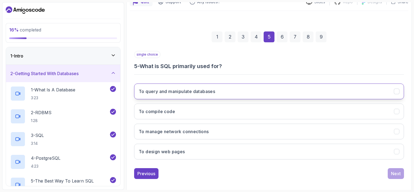
click at [242, 93] on button "To query and manipulate databases" at bounding box center [269, 91] width 270 height 16
click at [317, 172] on div "Next" at bounding box center [396, 173] width 10 height 7
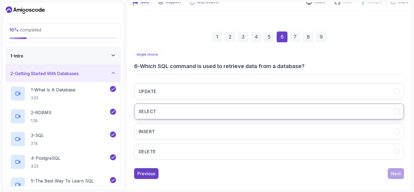
click at [189, 106] on button "SELECT" at bounding box center [269, 112] width 270 height 16
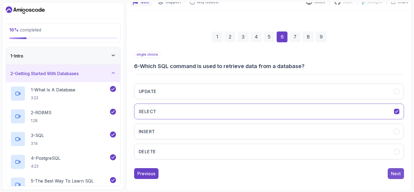
click at [317, 171] on div "Next" at bounding box center [396, 173] width 10 height 7
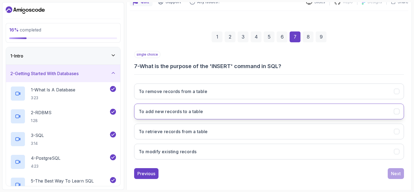
click at [228, 112] on button "To add new records to a table" at bounding box center [269, 112] width 270 height 16
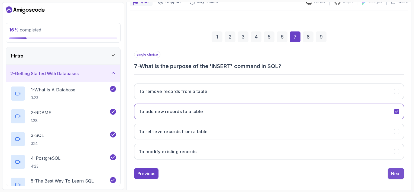
click at [317, 172] on div "Next" at bounding box center [396, 173] width 10 height 7
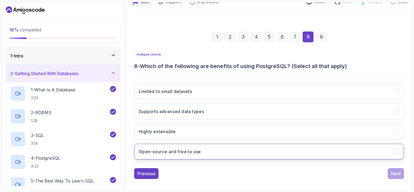
click at [269, 149] on button "Open-source and free to use" at bounding box center [269, 152] width 270 height 16
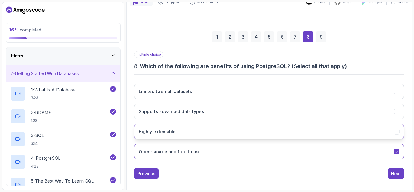
click at [270, 124] on button "Highly extensible" at bounding box center [269, 132] width 270 height 16
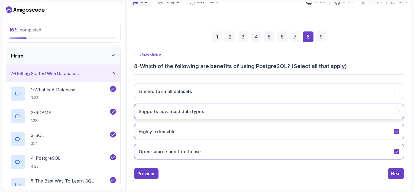
click at [269, 111] on button "Supports advanced data types" at bounding box center [269, 112] width 270 height 16
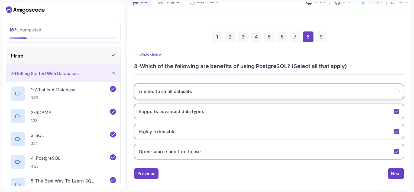
click at [272, 88] on button "Limited to small datasets" at bounding box center [269, 91] width 270 height 16
click at [317, 90] on icon "Limited to small datasets" at bounding box center [396, 91] width 5 height 5
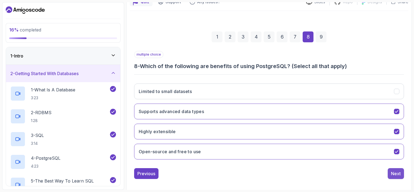
click at [317, 173] on div "Next" at bounding box center [396, 173] width 10 height 7
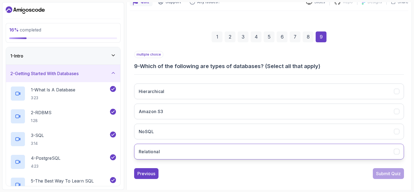
click at [182, 148] on button "Relational" at bounding box center [269, 152] width 270 height 16
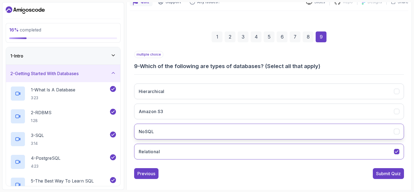
click at [178, 132] on button "NoSQL" at bounding box center [269, 132] width 270 height 16
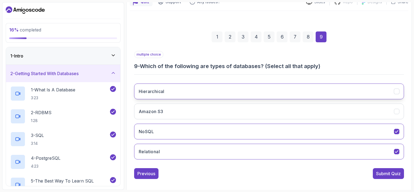
click at [197, 92] on button "Hierarchical" at bounding box center [269, 91] width 270 height 16
drag, startPoint x: 380, startPoint y: 171, endPoint x: 360, endPoint y: 178, distance: 21.9
click at [317, 176] on div "Previous Submit Quiz" at bounding box center [269, 173] width 270 height 11
click at [317, 171] on div "Submit Quiz" at bounding box center [388, 173] width 25 height 7
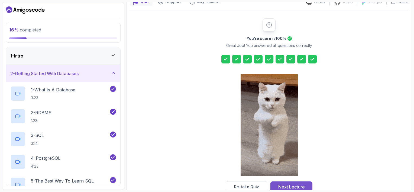
click at [292, 176] on div "Next Lecture" at bounding box center [291, 186] width 27 height 7
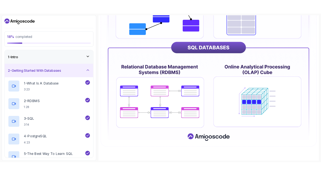
scroll to position [264, 0]
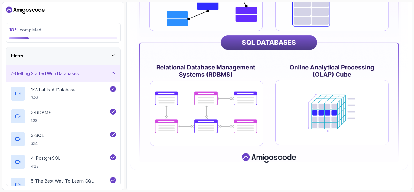
click at [115, 73] on icon at bounding box center [113, 72] width 5 height 5
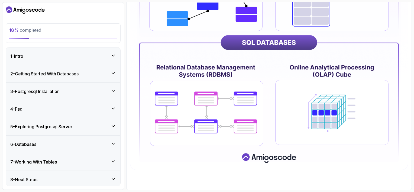
click at [108, 91] on div "3 - Postgresql Installation" at bounding box center [63, 91] width 106 height 7
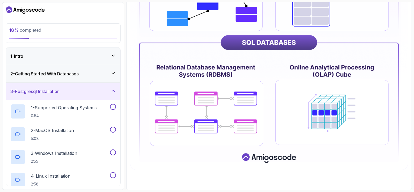
click at [114, 93] on div "3 - Postgresql Installation" at bounding box center [63, 91] width 106 height 7
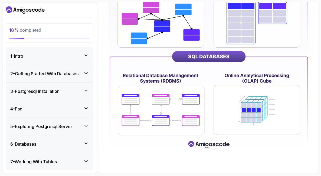
scroll to position [199, 0]
click at [247, 145] on img at bounding box center [209, 22] width 213 height 264
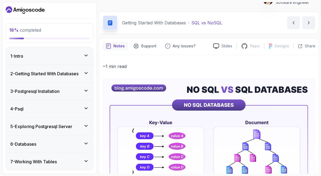
scroll to position [0, 0]
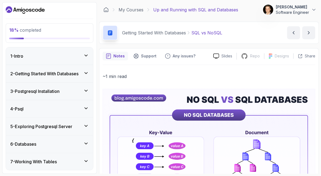
click at [308, 37] on button "next content" at bounding box center [309, 32] width 13 height 13
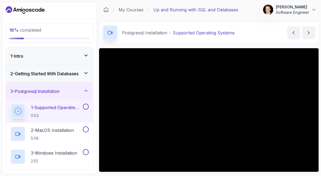
click at [86, 73] on icon at bounding box center [86, 72] width 3 height 1
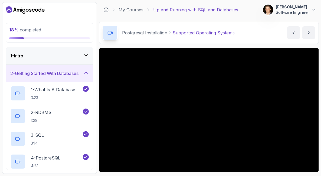
click at [87, 76] on div "2 - Getting Started With Databases" at bounding box center [49, 73] width 79 height 7
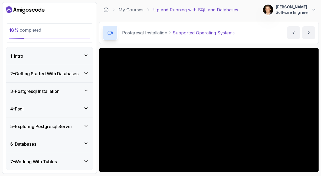
click at [87, 89] on icon at bounding box center [85, 90] width 5 height 5
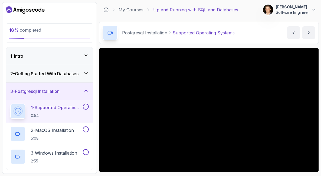
click at [87, 89] on icon at bounding box center [85, 90] width 5 height 5
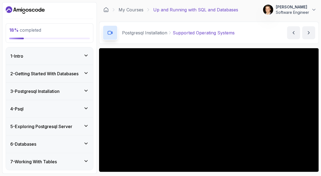
click at [84, 111] on div "4 - Psql" at bounding box center [49, 109] width 79 height 7
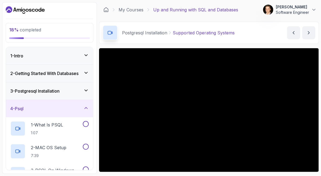
click at [85, 109] on icon at bounding box center [85, 107] width 5 height 5
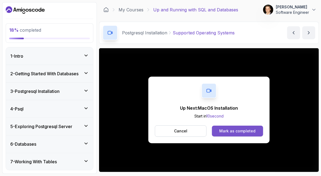
click at [245, 134] on div "Mark as completed" at bounding box center [237, 130] width 36 height 5
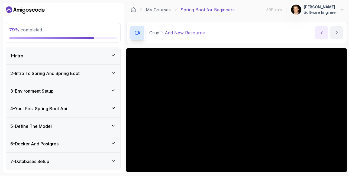
click at [318, 33] on button "previous content" at bounding box center [321, 32] width 13 height 13
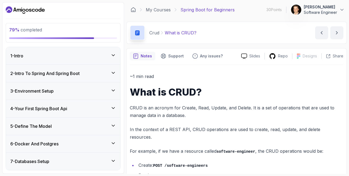
click at [287, 81] on div "~1 min read What is CRUD? CRUD is an acronym for Create, Read, Update, and Dele…" at bounding box center [237, 143] width 214 height 140
click at [341, 33] on button "next content" at bounding box center [336, 32] width 13 height 13
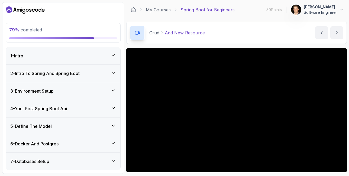
click at [281, 38] on div "Crud Add New Resource Add New Resource by nelson" at bounding box center [236, 33] width 221 height 22
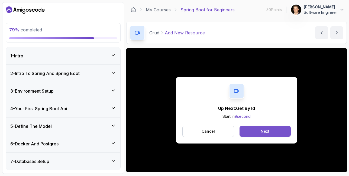
click at [257, 131] on button "Next" at bounding box center [265, 131] width 51 height 11
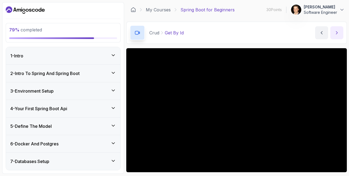
click at [336, 35] on icon "next content" at bounding box center [336, 32] width 5 height 5
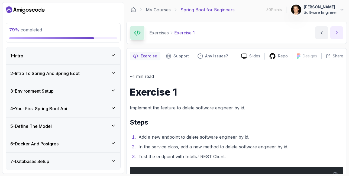
click at [336, 35] on icon "next content" at bounding box center [336, 32] width 5 height 5
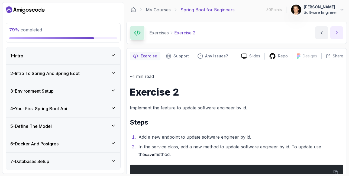
click at [336, 35] on icon "next content" at bounding box center [336, 32] width 5 height 5
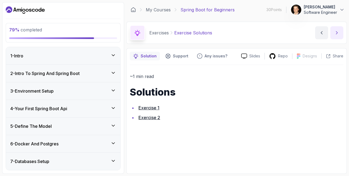
click at [336, 35] on icon "next content" at bounding box center [336, 32] width 5 height 5
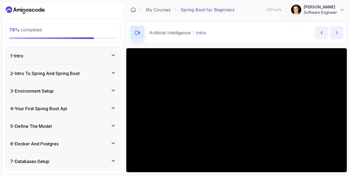
click at [336, 35] on icon "next content" at bounding box center [336, 32] width 5 height 5
click at [336, 34] on icon "next content" at bounding box center [336, 32] width 1 height 3
click at [321, 34] on icon "previous content" at bounding box center [321, 32] width 5 height 5
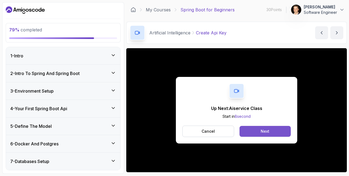
click at [267, 134] on button "Next" at bounding box center [265, 131] width 51 height 11
click at [269, 133] on div "Next" at bounding box center [265, 131] width 9 height 5
click at [258, 128] on button "Next" at bounding box center [265, 131] width 51 height 11
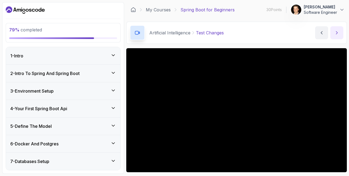
click at [336, 35] on icon "next content" at bounding box center [336, 32] width 5 height 5
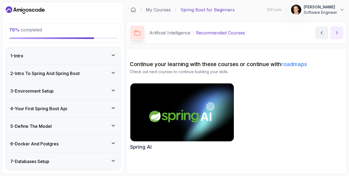
click at [336, 35] on icon "next content" at bounding box center [336, 32] width 5 height 5
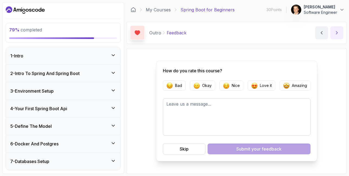
click at [336, 35] on icon "next content" at bounding box center [336, 32] width 5 height 5
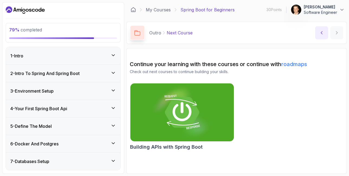
click at [322, 33] on icon "previous content" at bounding box center [321, 32] width 5 height 5
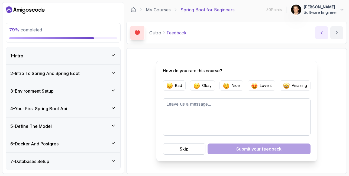
click at [322, 33] on icon "previous content" at bounding box center [321, 32] width 5 height 5
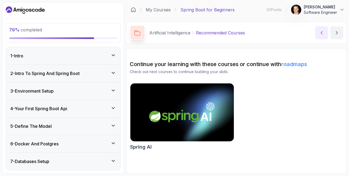
click at [321, 35] on icon "previous content" at bounding box center [321, 32] width 5 height 5
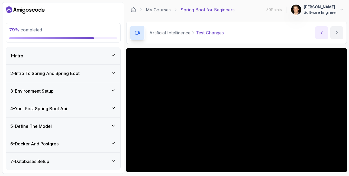
click at [321, 35] on icon "previous content" at bounding box center [321, 32] width 5 height 5
click at [113, 56] on icon at bounding box center [113, 55] width 5 height 5
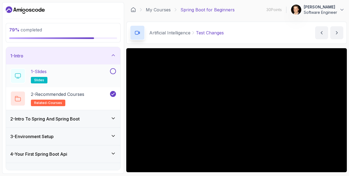
click at [113, 73] on button at bounding box center [113, 71] width 6 height 6
click at [114, 118] on icon at bounding box center [113, 118] width 3 height 1
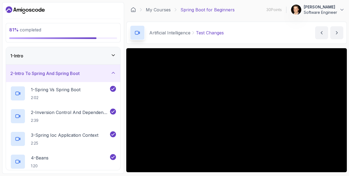
click at [122, 114] on div "81 % completed 1 - Intro 2 - Intro To Spring And Spring Boot 1 - Spring Vs Spri…" at bounding box center [63, 88] width 122 height 172
click at [113, 74] on icon at bounding box center [113, 72] width 5 height 5
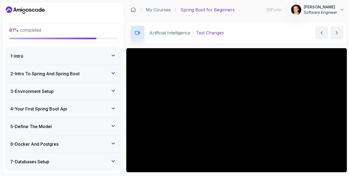
click at [113, 90] on icon at bounding box center [113, 90] width 3 height 1
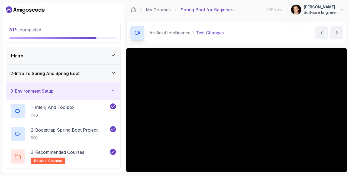
click at [112, 90] on icon at bounding box center [113, 90] width 5 height 5
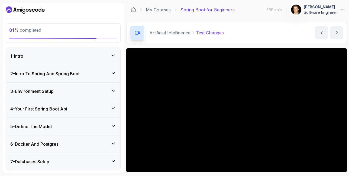
click at [112, 110] on icon at bounding box center [113, 108] width 5 height 5
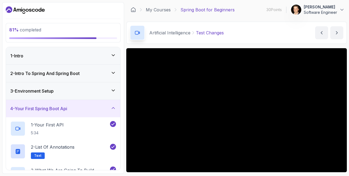
click at [112, 110] on icon at bounding box center [113, 107] width 5 height 5
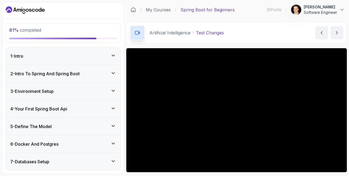
click at [115, 124] on icon at bounding box center [113, 125] width 5 height 5
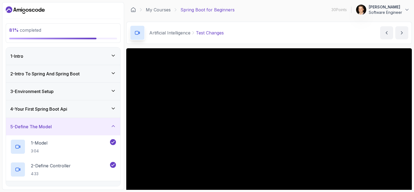
click at [112, 124] on icon at bounding box center [113, 125] width 5 height 5
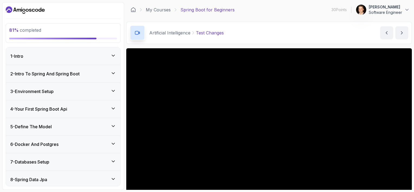
click at [113, 146] on div "6 - Docker And Postgres" at bounding box center [63, 144] width 106 height 7
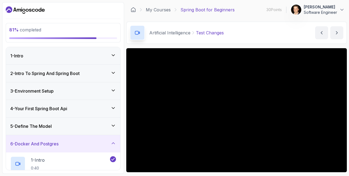
click at [114, 141] on icon at bounding box center [113, 143] width 5 height 5
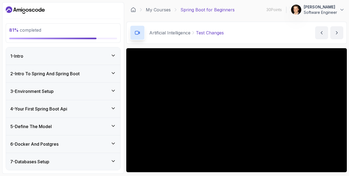
click at [113, 163] on icon at bounding box center [113, 161] width 5 height 5
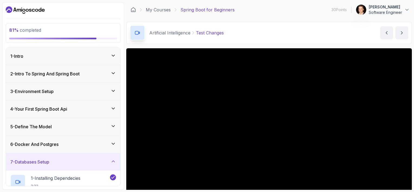
click at [113, 160] on icon at bounding box center [113, 160] width 3 height 1
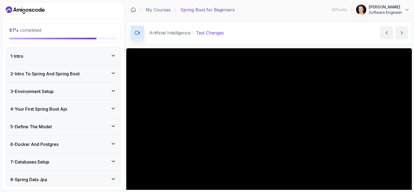
click at [124, 138] on div "81 % completed 1 - Intro 2 - Intro To Spring And Spring Boot 3 - Environment Se…" at bounding box center [63, 95] width 122 height 187
click at [32, 11] on icon "Dashboard" at bounding box center [25, 10] width 39 height 9
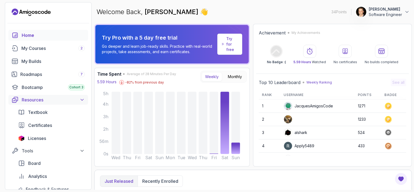
click at [80, 99] on icon at bounding box center [81, 99] width 5 height 5
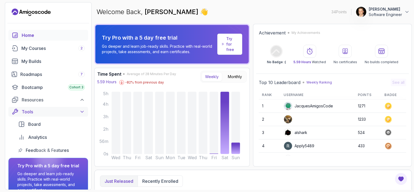
click at [84, 108] on div "Tools" at bounding box center [53, 111] width 63 height 7
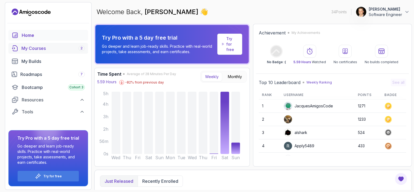
click at [80, 49] on span "2" at bounding box center [81, 48] width 2 height 4
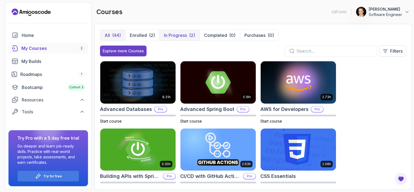
click at [174, 35] on p "In Progress" at bounding box center [175, 35] width 23 height 7
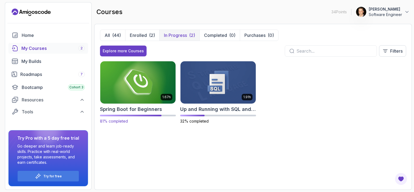
click at [126, 109] on h2 "Spring Boot for Beginners" at bounding box center [131, 109] width 62 height 8
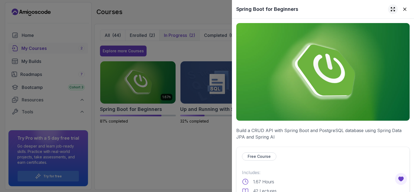
click at [349, 9] on icon at bounding box center [392, 9] width 5 height 5
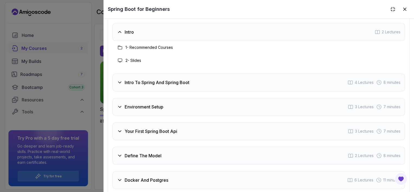
scroll to position [835, 0]
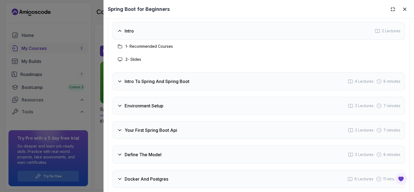
click at [119, 28] on icon at bounding box center [119, 30] width 5 height 5
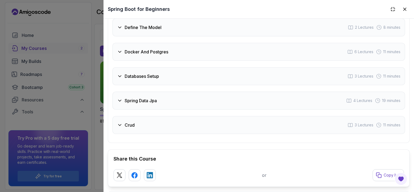
scroll to position [971, 0]
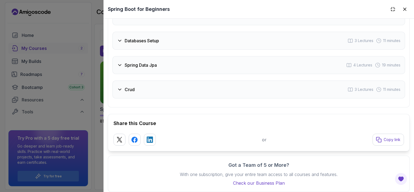
click at [120, 62] on icon at bounding box center [119, 64] width 5 height 5
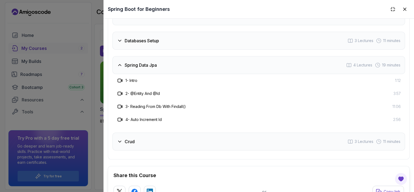
click at [134, 78] on h3 "1 - Intro" at bounding box center [131, 80] width 12 height 5
click at [120, 139] on icon at bounding box center [119, 141] width 5 height 5
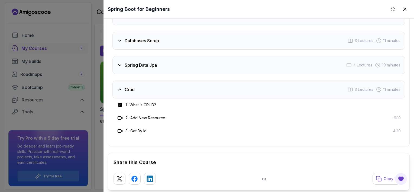
scroll to position [803, 0]
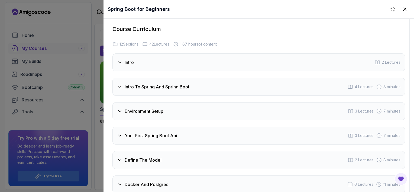
click at [121, 60] on icon at bounding box center [119, 62] width 5 height 5
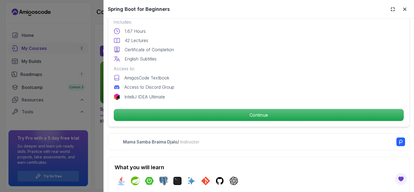
scroll to position [213, 0]
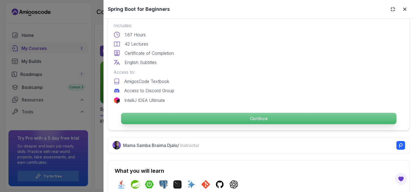
click at [270, 116] on p "Continue" at bounding box center [259, 118] width 276 height 11
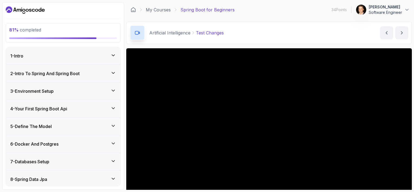
click at [115, 176] on icon at bounding box center [113, 178] width 5 height 5
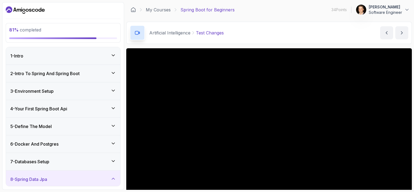
click at [123, 167] on div "81 % completed 1 - Intro 2 - Intro To Spring And Spring Boot 3 - Environment Se…" at bounding box center [63, 95] width 122 height 187
click at [47, 176] on h3 "8 - Spring Data Jpa" at bounding box center [28, 179] width 37 height 7
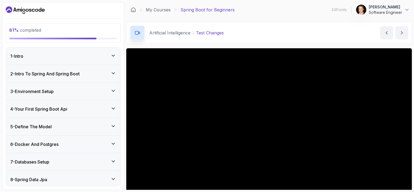
click at [47, 176] on h3 "8 - Spring Data Jpa" at bounding box center [28, 179] width 37 height 7
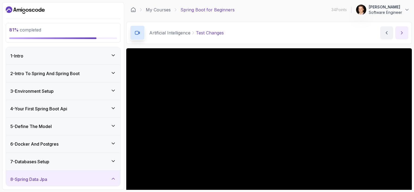
click at [349, 31] on icon "next content" at bounding box center [401, 32] width 5 height 5
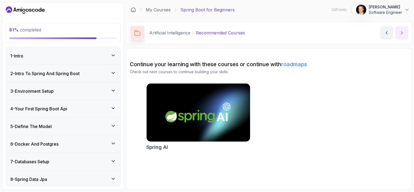
click at [349, 31] on icon "next content" at bounding box center [401, 32] width 5 height 5
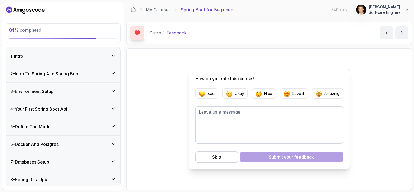
click at [135, 35] on icon at bounding box center [137, 33] width 7 height 7
click at [220, 159] on div "Skip" at bounding box center [216, 157] width 9 height 7
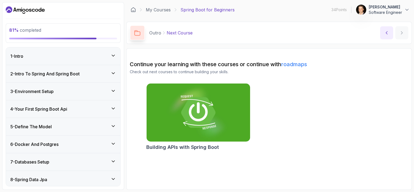
click at [349, 34] on button "previous content" at bounding box center [386, 32] width 13 height 13
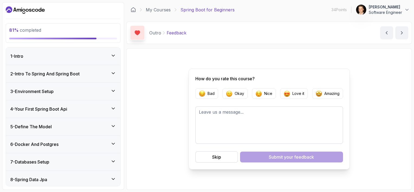
click at [199, 9] on p "Spring Boot for Beginners" at bounding box center [207, 10] width 54 height 7
click at [157, 31] on p "Outro" at bounding box center [155, 33] width 12 height 7
click at [156, 11] on link "My Courses" at bounding box center [158, 10] width 25 height 7
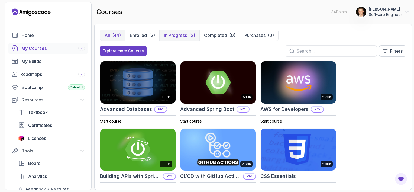
click at [170, 37] on p "In Progress" at bounding box center [175, 35] width 23 height 7
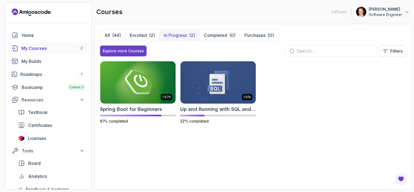
click at [161, 21] on div "courses 34 Points 1 Cristiano Borges de Oliveira Software Engineer" at bounding box center [253, 12] width 318 height 20
click at [140, 89] on img at bounding box center [137, 82] width 79 height 44
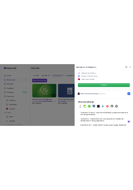
scroll to position [203, 0]
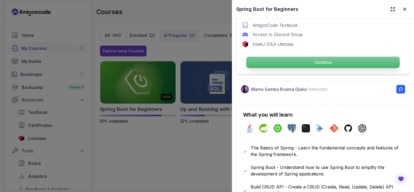
click at [315, 60] on p "Continue" at bounding box center [322, 62] width 153 height 11
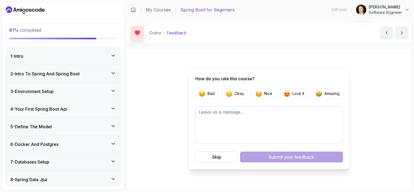
click at [115, 176] on icon at bounding box center [113, 178] width 5 height 5
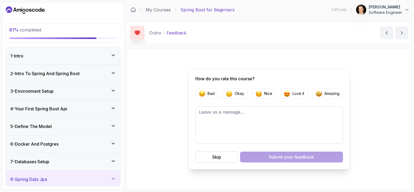
click at [157, 135] on div "How do you rate this course? Bad Okay Nice Love it Amazing Skip Submit your fee…" at bounding box center [269, 119] width 279 height 134
click at [114, 144] on icon at bounding box center [113, 143] width 5 height 5
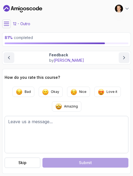
click at [7, 25] on icon at bounding box center [6, 24] width 5 height 4
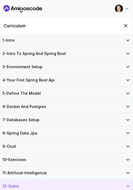
click at [128, 158] on icon at bounding box center [127, 159] width 5 height 5
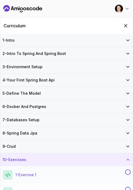
click at [128, 172] on button at bounding box center [127, 172] width 5 height 5
click at [128, 176] on button at bounding box center [127, 189] width 5 height 5
click at [128, 147] on icon at bounding box center [127, 146] width 5 height 5
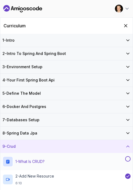
click at [128, 160] on button at bounding box center [127, 158] width 5 height 5
click at [128, 132] on icon at bounding box center [127, 133] width 5 height 5
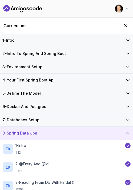
click at [128, 133] on icon at bounding box center [128, 133] width 3 height 1
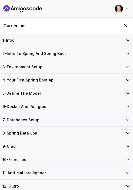
click at [128, 159] on icon at bounding box center [127, 159] width 5 height 5
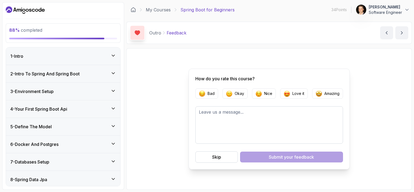
click at [114, 176] on icon at bounding box center [113, 178] width 5 height 5
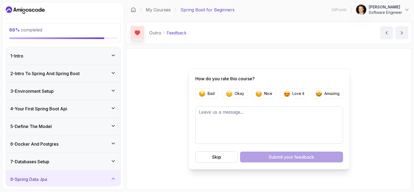
click at [114, 176] on icon at bounding box center [113, 178] width 5 height 5
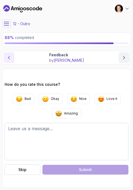
click at [11, 60] on icon "previous content" at bounding box center [8, 57] width 5 height 5
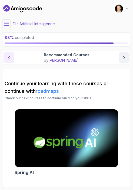
click at [11, 60] on icon "previous content" at bounding box center [8, 57] width 5 height 5
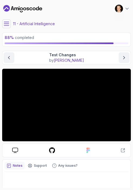
click at [8, 22] on icon at bounding box center [6, 24] width 5 height 4
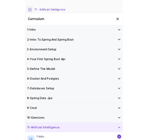
scroll to position [16, 0]
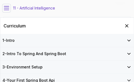
click at [7, 9] on icon at bounding box center [6, 7] width 5 height 5
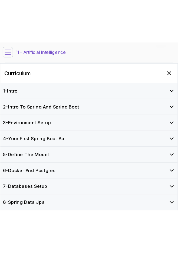
scroll to position [16, 0]
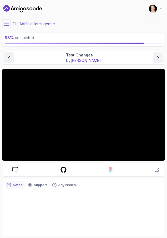
click at [9, 27] on button at bounding box center [6, 24] width 9 height 9
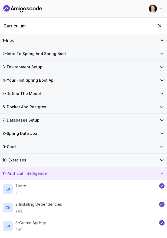
click at [161, 160] on icon at bounding box center [161, 159] width 5 height 5
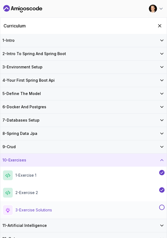
click at [161, 176] on button at bounding box center [161, 206] width 5 height 5
click at [161, 176] on icon at bounding box center [161, 224] width 5 height 5
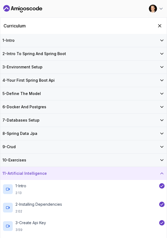
click at [111, 21] on div "Curriculum" at bounding box center [83, 26] width 167 height 16
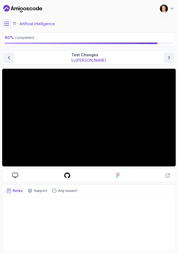
click at [8, 23] on icon at bounding box center [6, 23] width 5 height 5
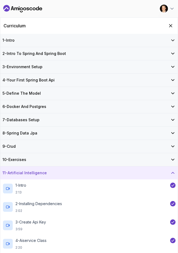
click at [174, 148] on icon at bounding box center [172, 146] width 5 height 5
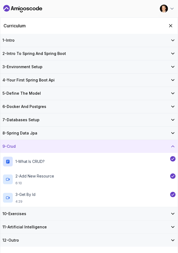
click at [174, 148] on icon at bounding box center [172, 146] width 5 height 5
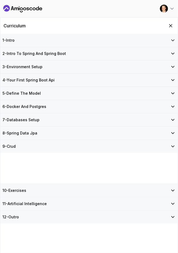
click at [174, 148] on icon at bounding box center [172, 146] width 5 height 5
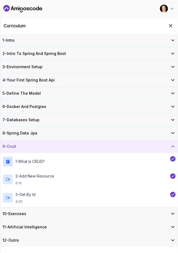
click at [173, 132] on icon at bounding box center [172, 133] width 5 height 5
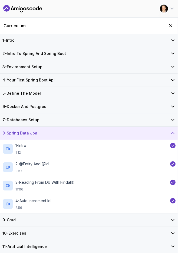
click at [173, 132] on icon at bounding box center [172, 133] width 5 height 5
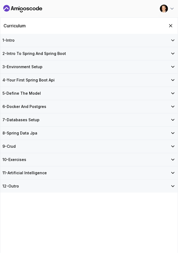
click at [173, 120] on icon at bounding box center [173, 119] width 3 height 1
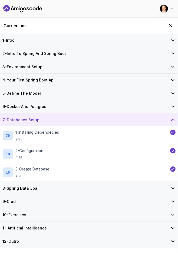
click at [173, 120] on icon at bounding box center [172, 119] width 5 height 5
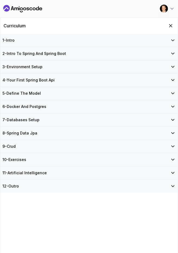
click at [172, 176] on icon at bounding box center [173, 186] width 3 height 1
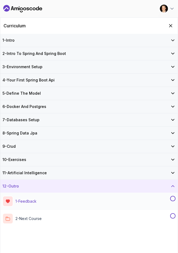
click at [174, 176] on button at bounding box center [172, 198] width 5 height 5
click at [174, 176] on div at bounding box center [172, 216] width 7 height 5
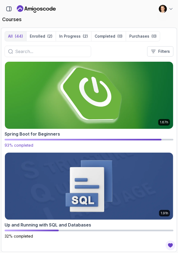
click at [119, 138] on div "1.67h Spring Boot for Beginners 93% completed" at bounding box center [89, 105] width 169 height 87
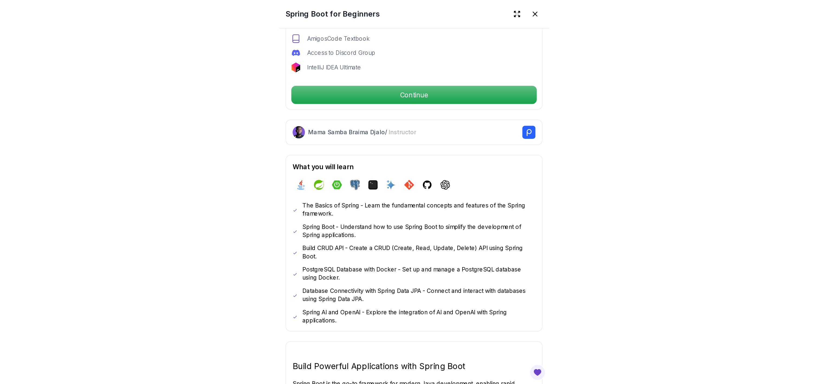
scroll to position [193, 0]
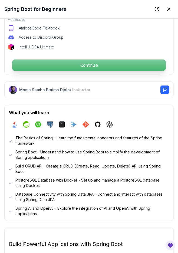
click at [111, 60] on p "Continue" at bounding box center [89, 65] width 154 height 11
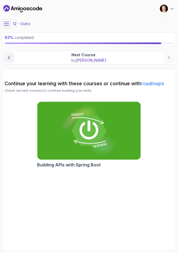
click at [6, 26] on icon at bounding box center [6, 23] width 5 height 5
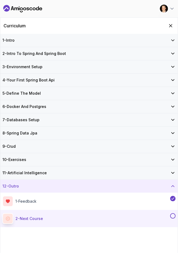
click at [174, 176] on button at bounding box center [172, 216] width 5 height 5
click at [173, 176] on icon at bounding box center [172, 186] width 5 height 5
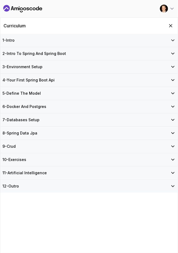
click at [174, 172] on icon at bounding box center [172, 172] width 5 height 5
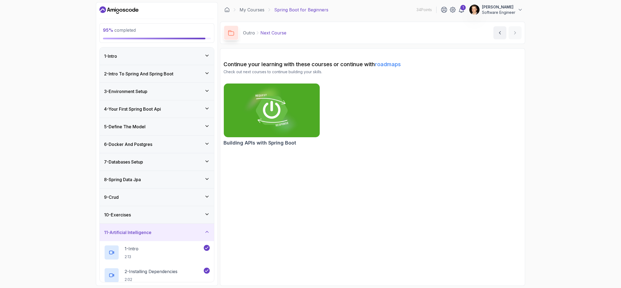
click at [205, 176] on div "11 - Artificial Intelligence" at bounding box center [157, 232] width 106 height 7
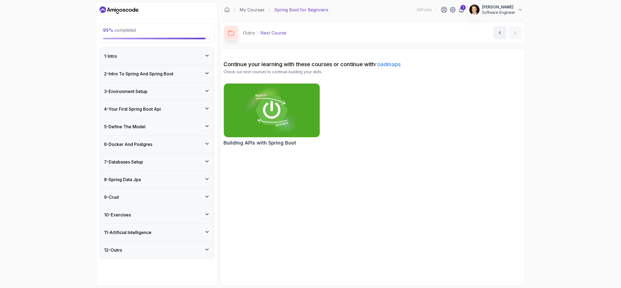
click at [209, 176] on icon at bounding box center [206, 231] width 5 height 5
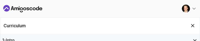
click at [106, 41] on html "0s 95 % completed 1 - Intro 2 - Intro To Spring And Spring Boot 3 - Environment…" at bounding box center [100, 20] width 200 height 41
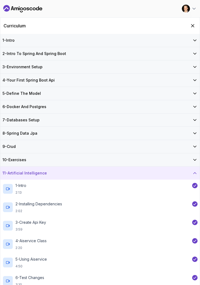
click at [106, 175] on div "11 - Artificial Intelligence" at bounding box center [99, 172] width 195 height 5
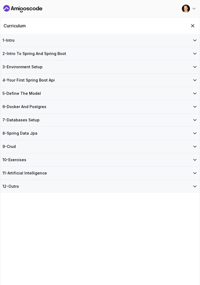
click at [25, 173] on h3 "11 - Artificial Intelligence" at bounding box center [24, 172] width 44 height 5
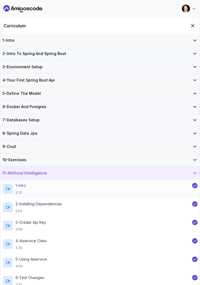
click at [26, 176] on p "1 - Intro" at bounding box center [20, 185] width 11 height 5
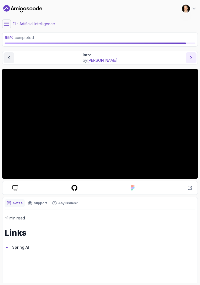
click at [192, 55] on icon "next content" at bounding box center [190, 57] width 5 height 5
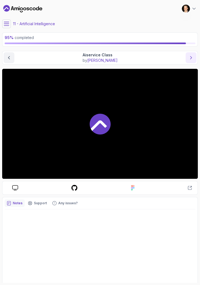
click at [192, 55] on icon "next content" at bounding box center [190, 57] width 5 height 5
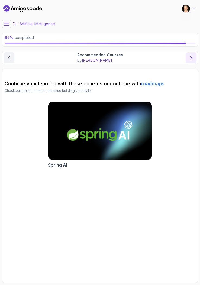
click at [192, 55] on icon "next content" at bounding box center [190, 57] width 5 height 5
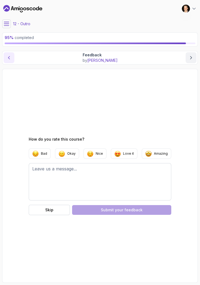
click at [11, 61] on button "previous content" at bounding box center [9, 57] width 11 height 11
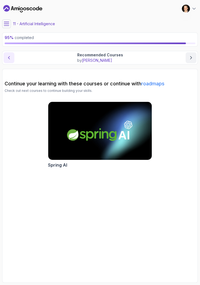
click at [11, 61] on button "previous content" at bounding box center [9, 57] width 11 height 11
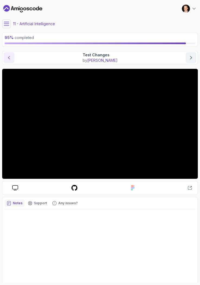
click at [11, 61] on button "previous content" at bounding box center [9, 57] width 11 height 11
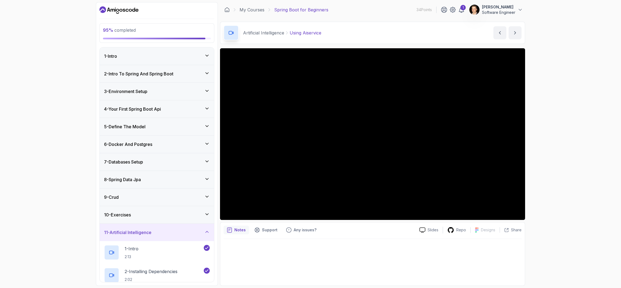
click at [209, 76] on div "2 - Intro To Spring And Spring Boot" at bounding box center [157, 73] width 106 height 7
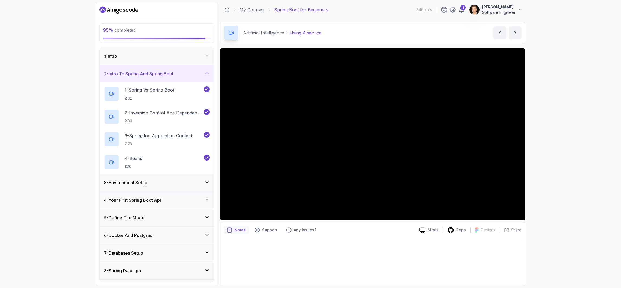
click at [209, 75] on icon at bounding box center [206, 72] width 5 height 5
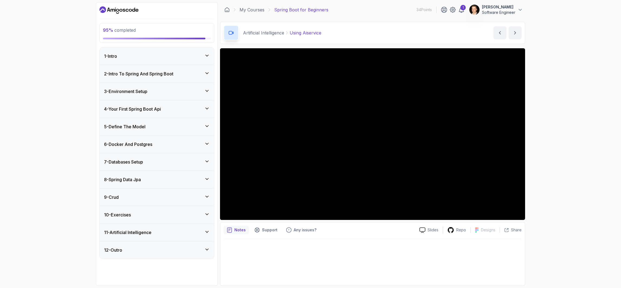
click at [205, 60] on div "1 - Intro" at bounding box center [157, 55] width 114 height 17
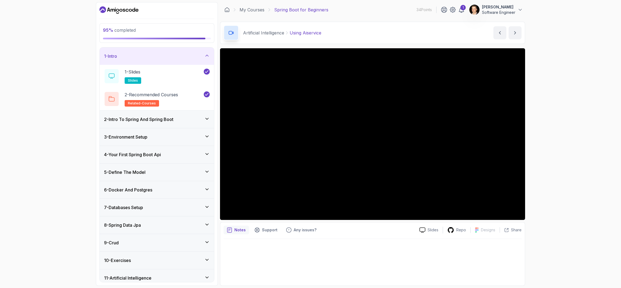
click at [205, 60] on div "1 - Intro" at bounding box center [157, 55] width 114 height 17
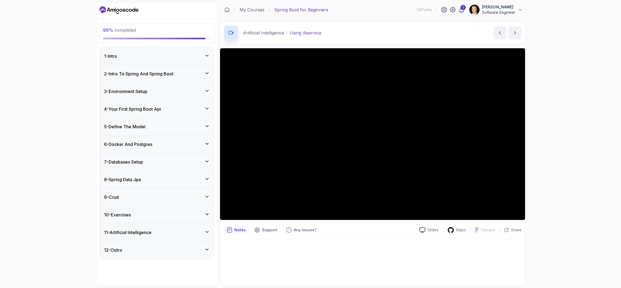
click at [206, 92] on icon at bounding box center [206, 90] width 5 height 5
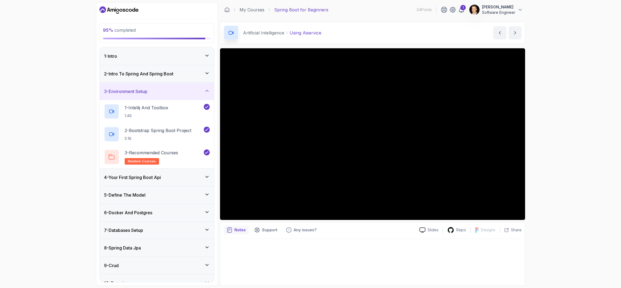
click at [206, 92] on icon at bounding box center [206, 90] width 5 height 5
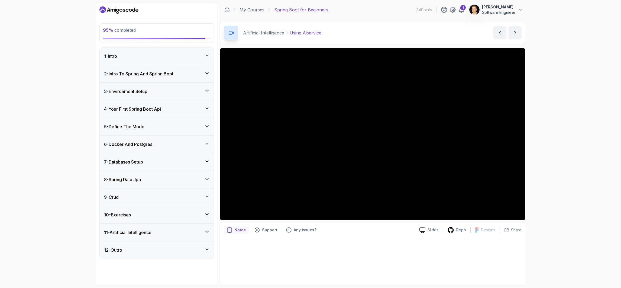
click at [206, 110] on icon at bounding box center [206, 108] width 5 height 5
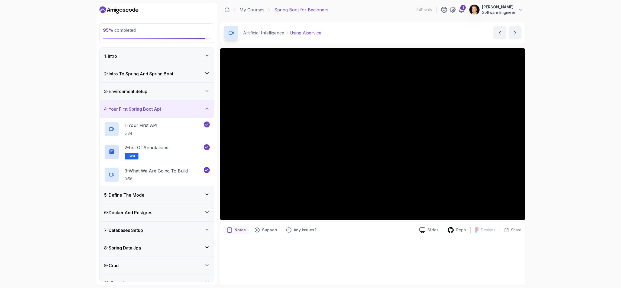
click at [206, 110] on icon at bounding box center [206, 108] width 5 height 5
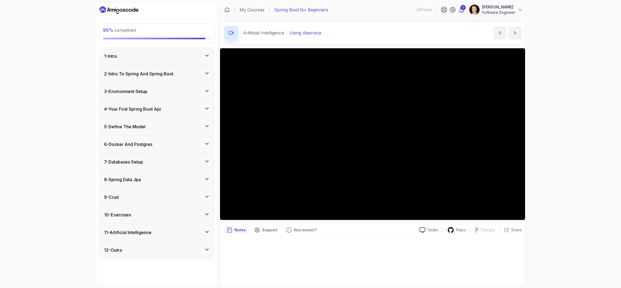
click at [206, 127] on icon at bounding box center [206, 125] width 5 height 5
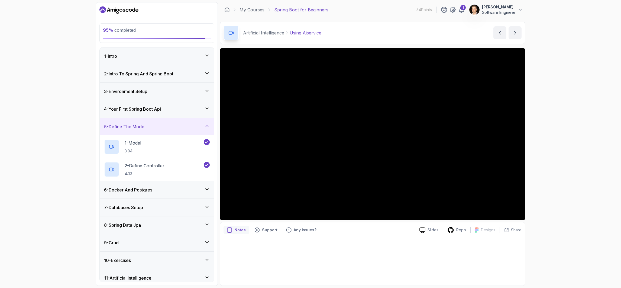
click at [206, 127] on icon at bounding box center [206, 125] width 5 height 5
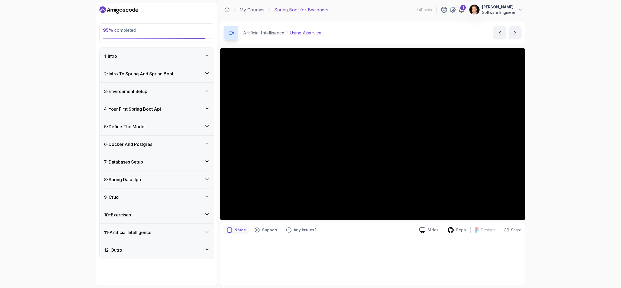
click at [206, 143] on icon at bounding box center [206, 143] width 5 height 5
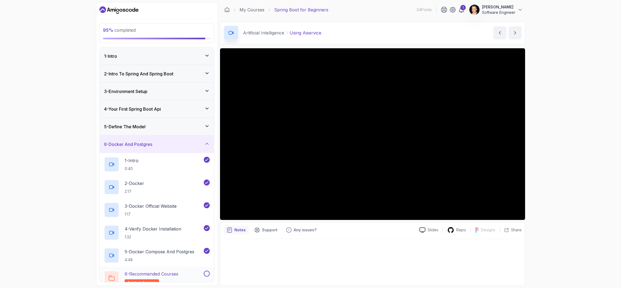
click at [208, 176] on button at bounding box center [207, 273] width 6 height 6
click at [203, 145] on div "6 - Docker And Postgres" at bounding box center [157, 144] width 106 height 7
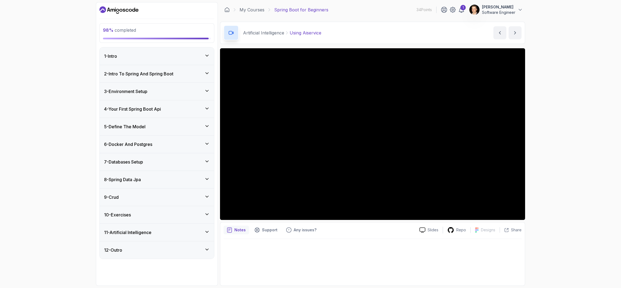
click at [206, 164] on icon at bounding box center [206, 161] width 5 height 5
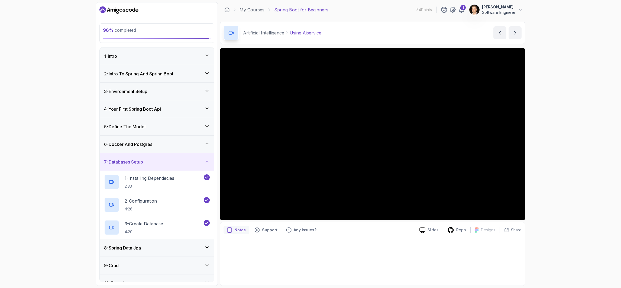
click at [206, 164] on icon at bounding box center [206, 161] width 5 height 5
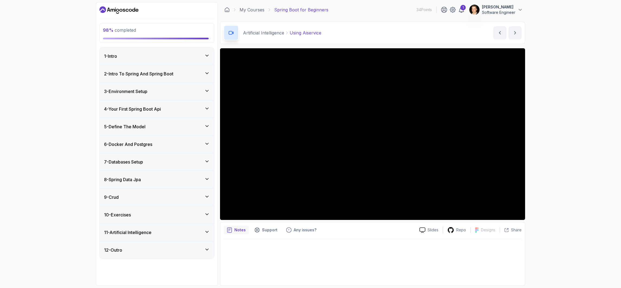
click at [206, 147] on div "6 - Docker And Postgres" at bounding box center [157, 144] width 106 height 7
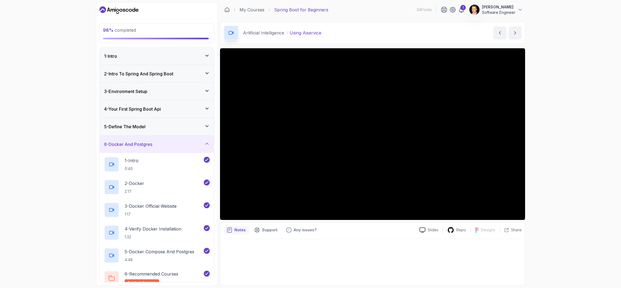
click at [207, 142] on icon at bounding box center [206, 143] width 5 height 5
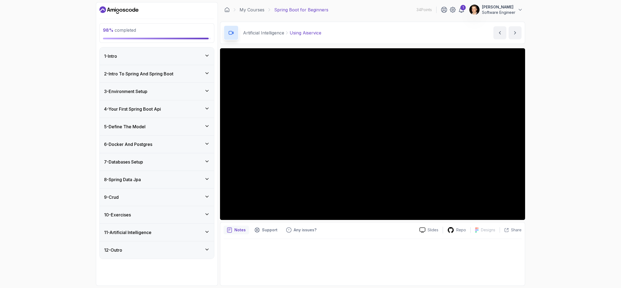
click at [202, 176] on div "8 - Spring Data Jpa" at bounding box center [157, 179] width 106 height 7
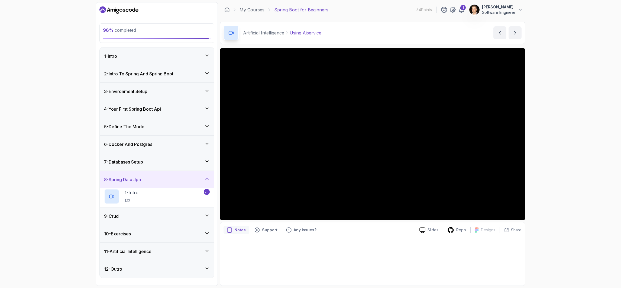
click at [202, 176] on div "8 - Spring Data Jpa" at bounding box center [157, 179] width 106 height 7
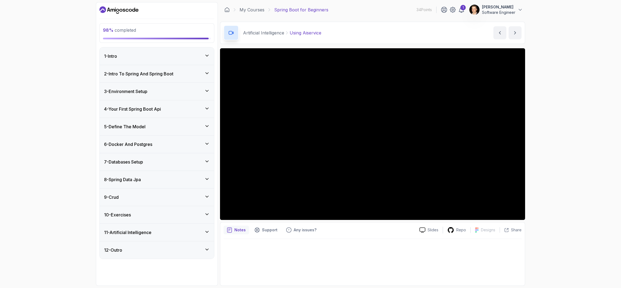
click at [202, 176] on div "8 - Spring Data Jpa" at bounding box center [157, 179] width 106 height 7
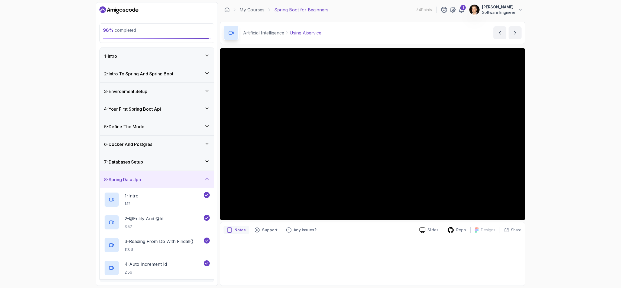
click at [208, 176] on icon at bounding box center [206, 178] width 5 height 5
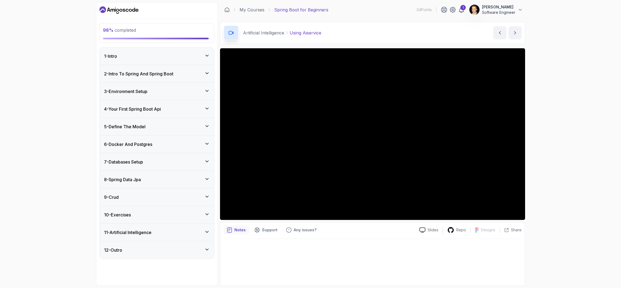
click at [205, 176] on icon at bounding box center [206, 231] width 5 height 5
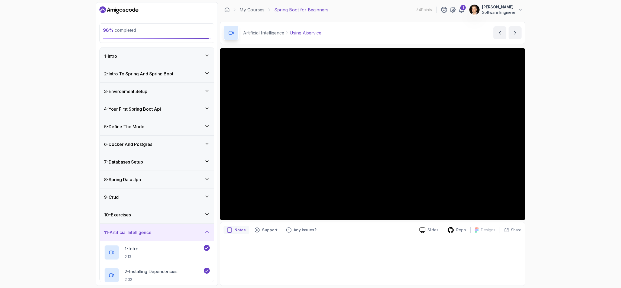
click at [209, 176] on icon at bounding box center [206, 213] width 5 height 5
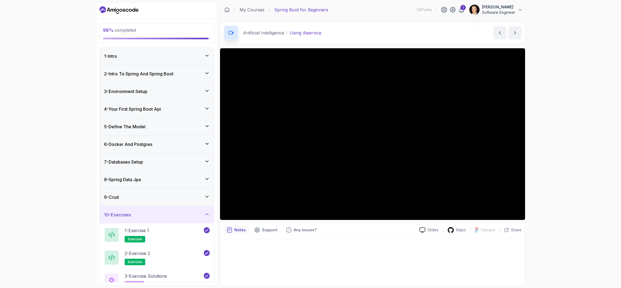
click at [207, 176] on div "10 - Exercises" at bounding box center [157, 214] width 114 height 17
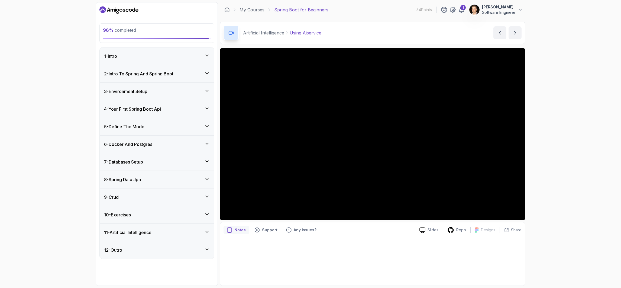
click at [204, 176] on div "12 - Outro" at bounding box center [157, 250] width 106 height 7
click at [207, 176] on icon at bounding box center [206, 231] width 5 height 5
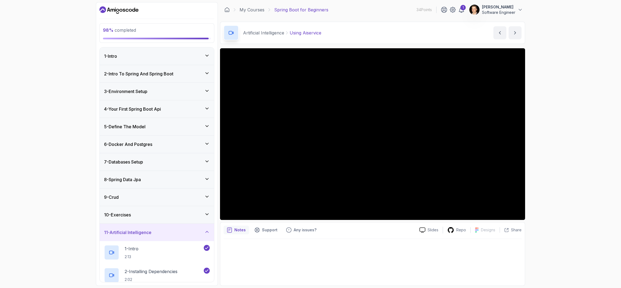
click at [248, 176] on div at bounding box center [373, 260] width 298 height 43
click at [207, 176] on icon at bounding box center [206, 213] width 5 height 5
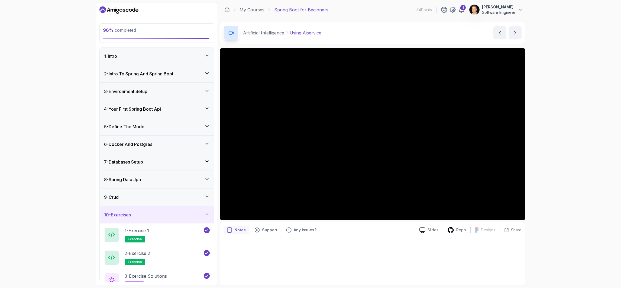
click at [204, 75] on div "2 - Intro To Spring And Spring Boot" at bounding box center [157, 73] width 106 height 7
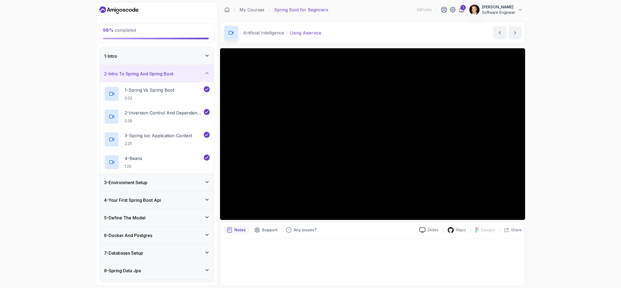
click at [204, 75] on div "2 - Intro To Spring And Spring Boot" at bounding box center [157, 73] width 106 height 7
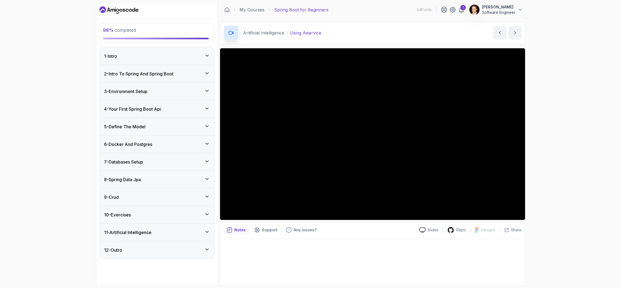
click at [207, 90] on icon at bounding box center [206, 90] width 5 height 5
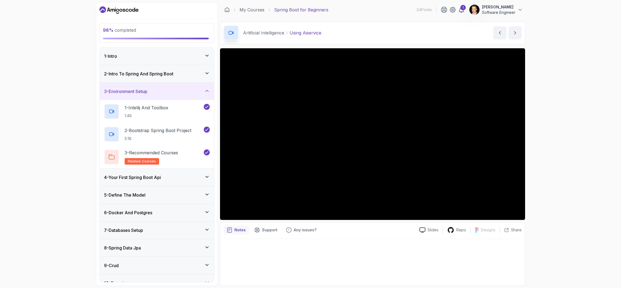
click at [207, 90] on icon at bounding box center [206, 90] width 5 height 5
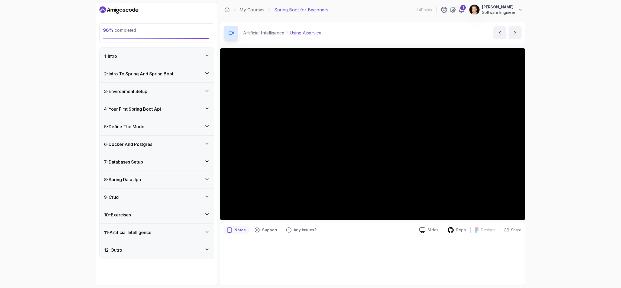
click at [207, 109] on icon at bounding box center [207, 108] width 3 height 1
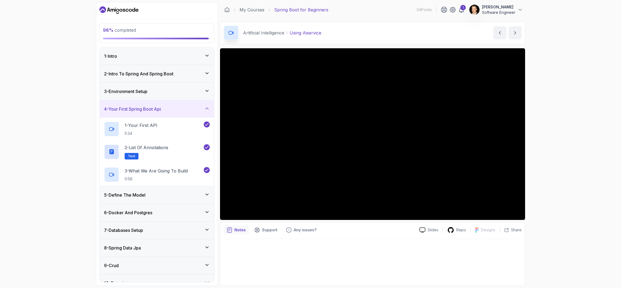
click at [207, 109] on icon at bounding box center [206, 108] width 5 height 5
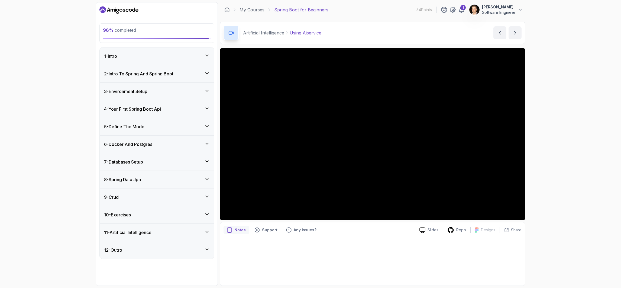
click at [208, 129] on div "5 - Define The Model" at bounding box center [157, 126] width 106 height 7
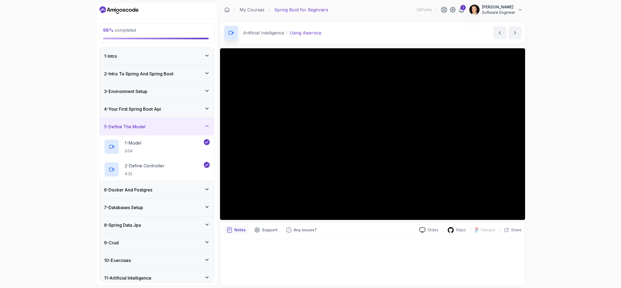
click at [208, 129] on div "5 - Define The Model" at bounding box center [157, 126] width 106 height 7
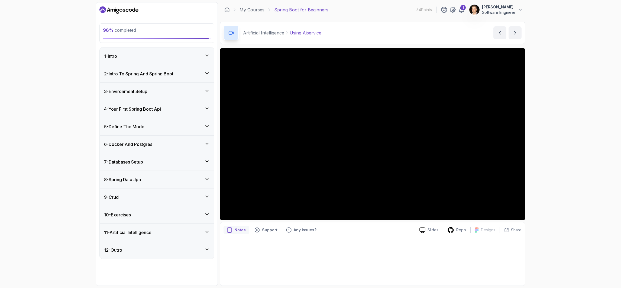
click at [208, 144] on icon at bounding box center [206, 143] width 5 height 5
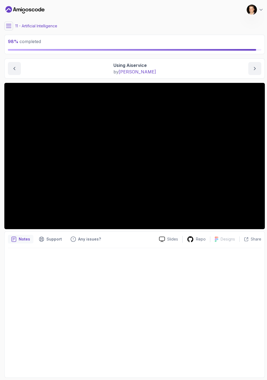
click at [9, 30] on button at bounding box center [8, 26] width 9 height 9
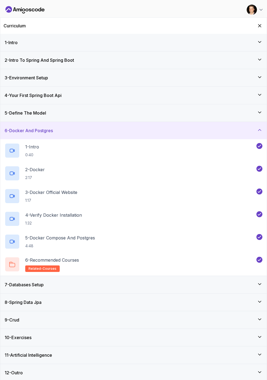
click at [261, 132] on icon at bounding box center [259, 129] width 5 height 5
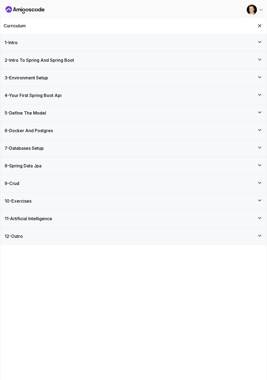
click at [260, 151] on div "7 - Databases Setup" at bounding box center [133, 148] width 257 height 7
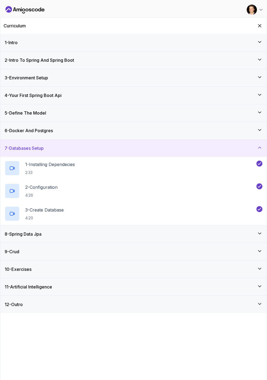
click at [260, 151] on div "7 - Databases Setup" at bounding box center [133, 148] width 257 height 7
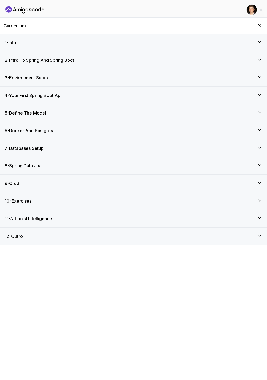
click at [260, 167] on icon at bounding box center [259, 165] width 5 height 5
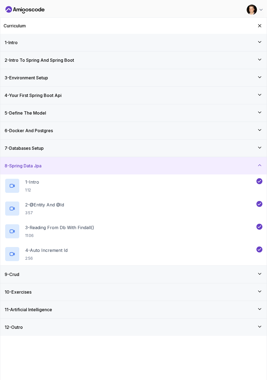
click at [260, 167] on icon at bounding box center [259, 165] width 5 height 5
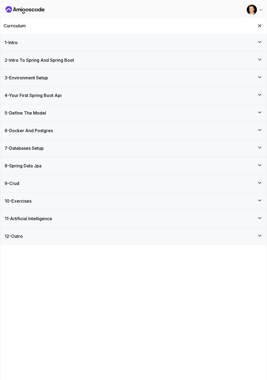
click at [260, 176] on div "9 - Crud" at bounding box center [133, 183] width 266 height 17
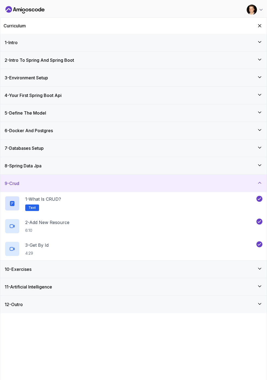
click at [260, 176] on div "9 - Crud" at bounding box center [133, 183] width 266 height 17
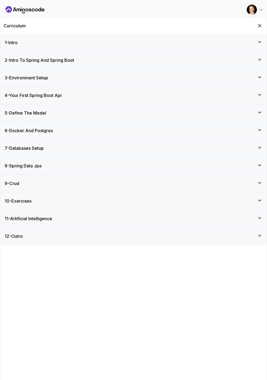
click at [260, 176] on icon at bounding box center [259, 200] width 5 height 5
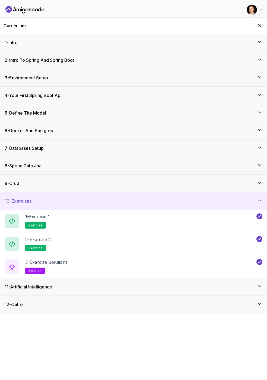
click at [260, 176] on icon at bounding box center [259, 200] width 5 height 5
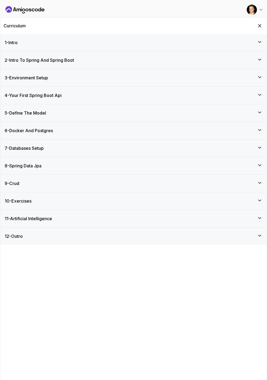
click at [260, 176] on icon at bounding box center [259, 217] width 5 height 5
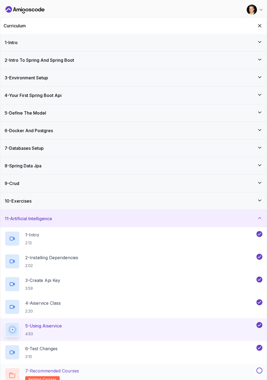
click at [258, 176] on button at bounding box center [259, 371] width 6 height 6
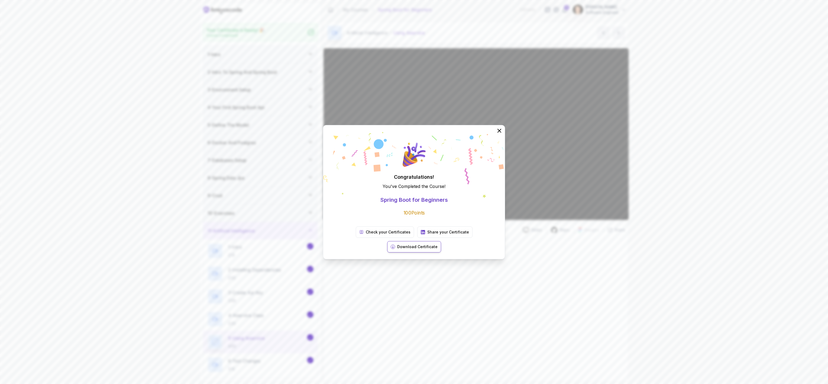
click at [349, 176] on p "Download Certificate" at bounding box center [417, 246] width 40 height 5
click at [349, 176] on p "Check your Certificates" at bounding box center [388, 231] width 45 height 5
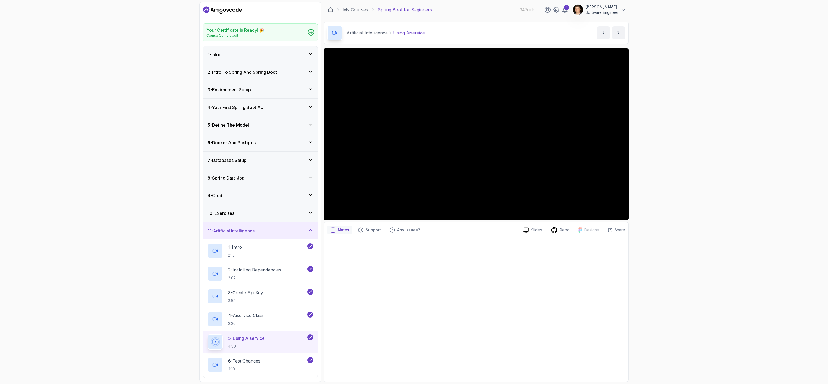
click at [237, 12] on icon "Dashboard" at bounding box center [237, 10] width 3 height 4
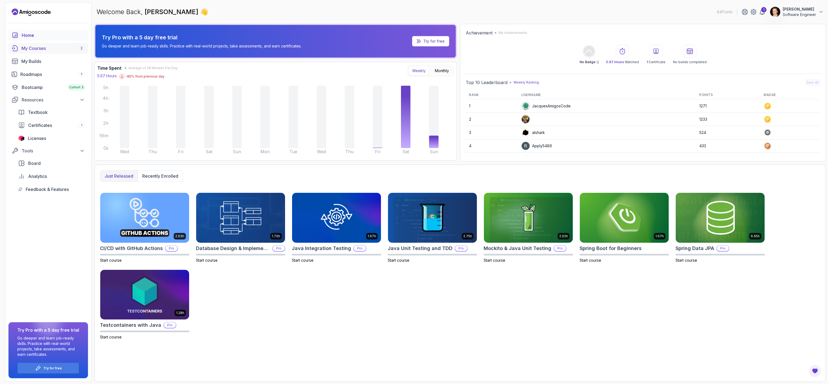
click at [54, 50] on div "My Courses 2" at bounding box center [52, 48] width 63 height 7
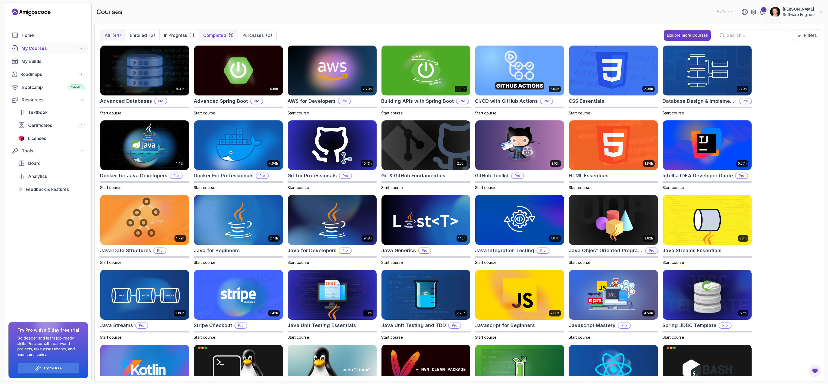
click at [222, 36] on p "Completed" at bounding box center [214, 35] width 23 height 7
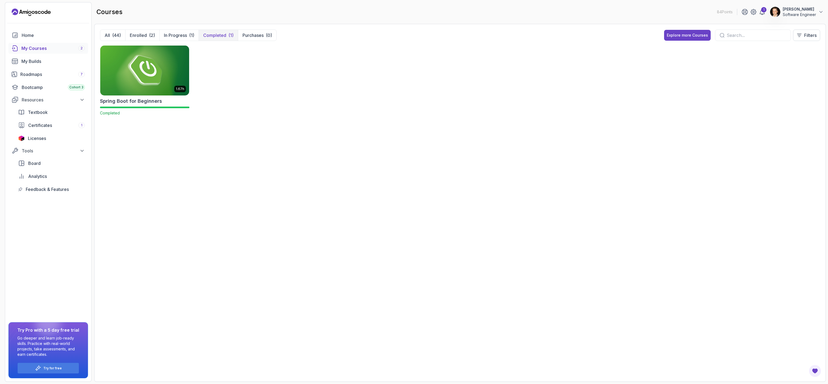
click at [166, 74] on img at bounding box center [144, 70] width 93 height 52
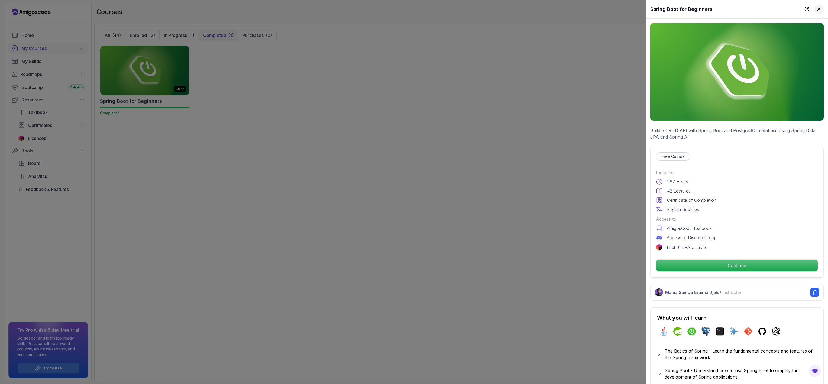
click at [349, 11] on icon at bounding box center [818, 9] width 5 height 5
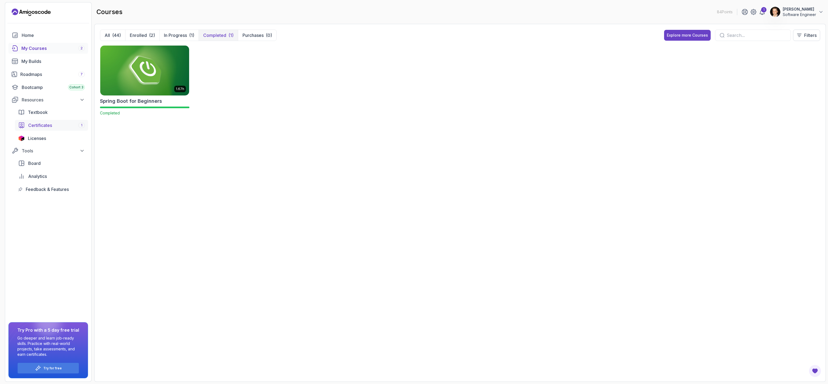
click at [41, 124] on span "Certificates" at bounding box center [40, 125] width 24 height 7
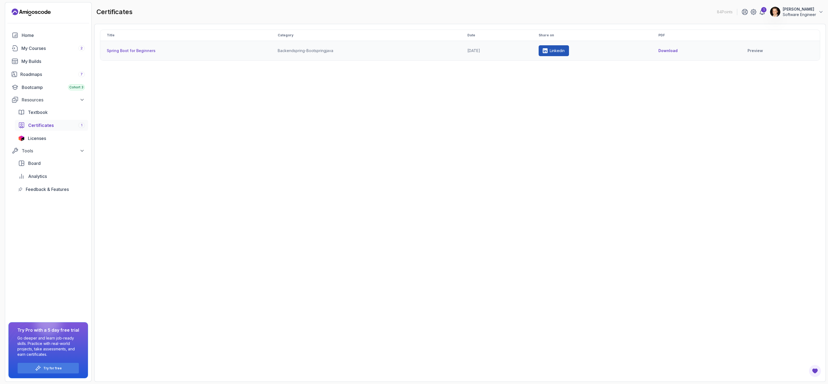
click at [349, 52] on p "Linkedin" at bounding box center [557, 50] width 15 height 5
click at [44, 49] on div "My Courses 2" at bounding box center [52, 48] width 63 height 7
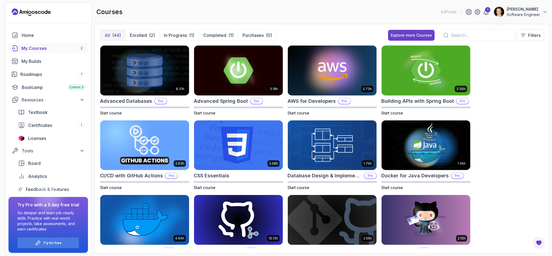
click at [36, 50] on div "My Courses 2" at bounding box center [52, 48] width 63 height 7
click at [349, 142] on div "8.31h Advanced Databases Pro Start course 5.18h Advanced Spring Boot Pro Start …" at bounding box center [322, 146] width 444 height 203
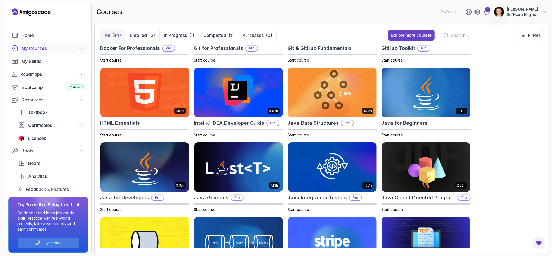
scroll to position [217, 0]
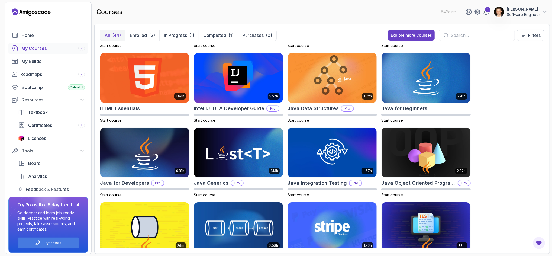
click at [349, 128] on div "8.31h Advanced Databases Pro Start course 5.18h Advanced Spring Boot Pro Start …" at bounding box center [322, 146] width 444 height 203
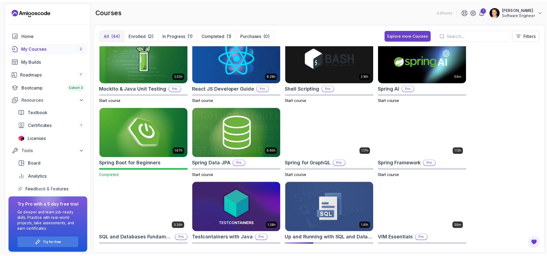
scroll to position [621, 0]
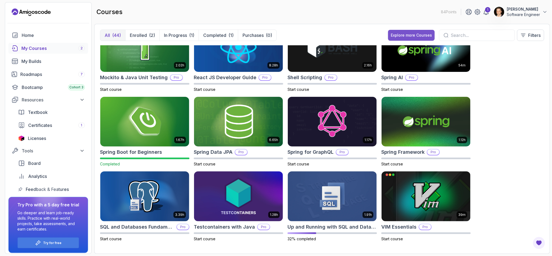
click at [349, 36] on div "Explore more Courses" at bounding box center [411, 35] width 41 height 5
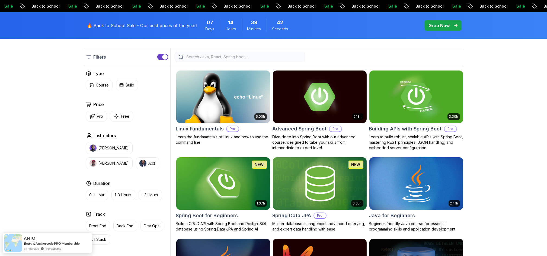
scroll to position [142, 0]
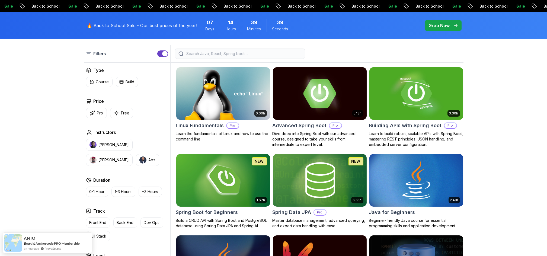
click at [122, 116] on button "Free" at bounding box center [121, 113] width 23 height 11
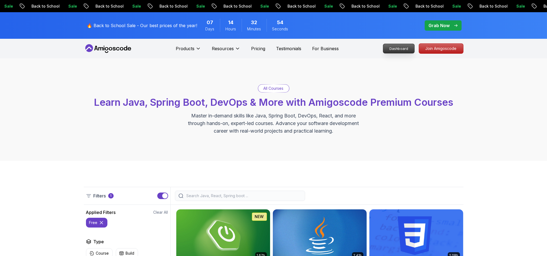
click at [349, 48] on p "Dashboard" at bounding box center [398, 48] width 31 height 9
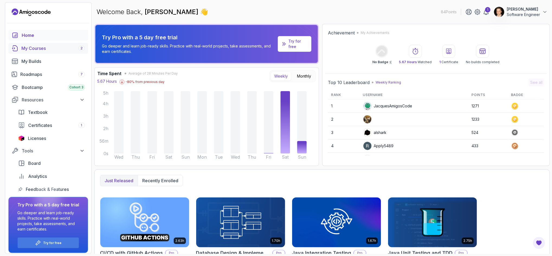
click at [33, 50] on div "My Courses 2" at bounding box center [52, 48] width 63 height 7
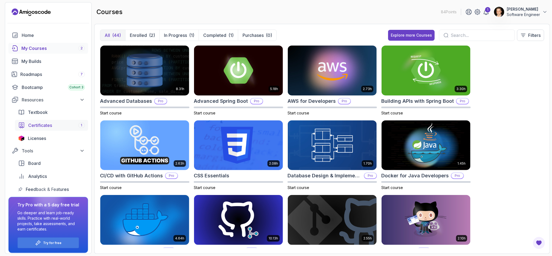
click at [41, 124] on span "Certificates" at bounding box center [40, 125] width 24 height 7
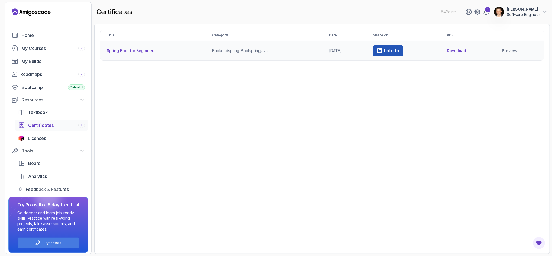
click at [349, 50] on button "Download" at bounding box center [456, 50] width 19 height 5
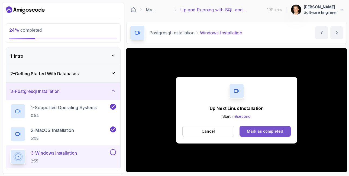
click at [267, 131] on div "Mark as completed" at bounding box center [265, 131] width 36 height 5
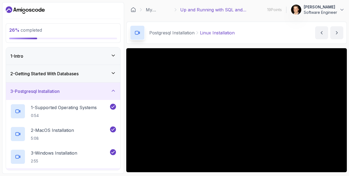
click at [111, 92] on icon at bounding box center [113, 90] width 5 height 5
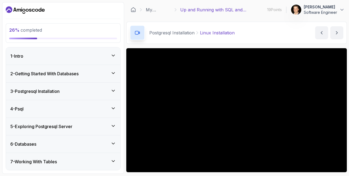
click at [113, 109] on icon at bounding box center [113, 108] width 5 height 5
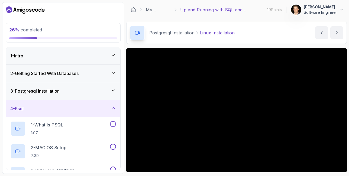
click at [112, 92] on icon at bounding box center [113, 90] width 5 height 5
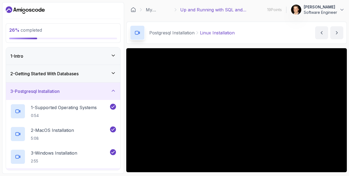
click at [113, 93] on icon at bounding box center [113, 90] width 5 height 5
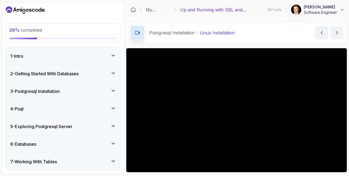
click at [113, 93] on icon at bounding box center [113, 90] width 5 height 5
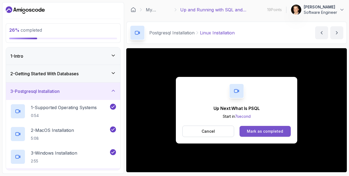
click at [261, 134] on button "Mark as completed" at bounding box center [265, 131] width 51 height 11
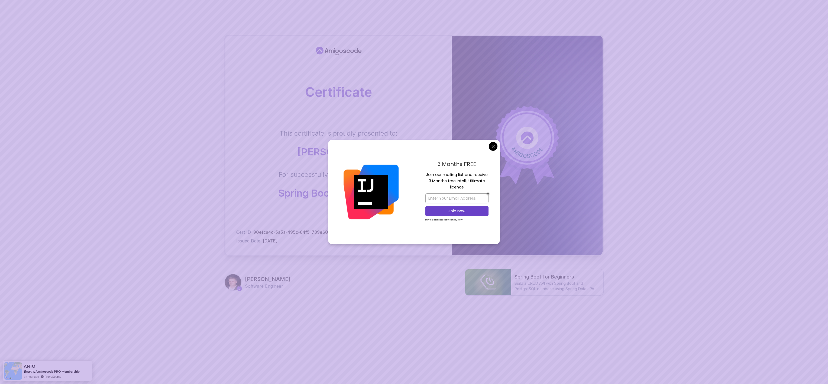
click at [201, 141] on div "Certificate This certificate is proudly presented to: [PERSON_NAME] For success…" at bounding box center [414, 171] width 828 height 343
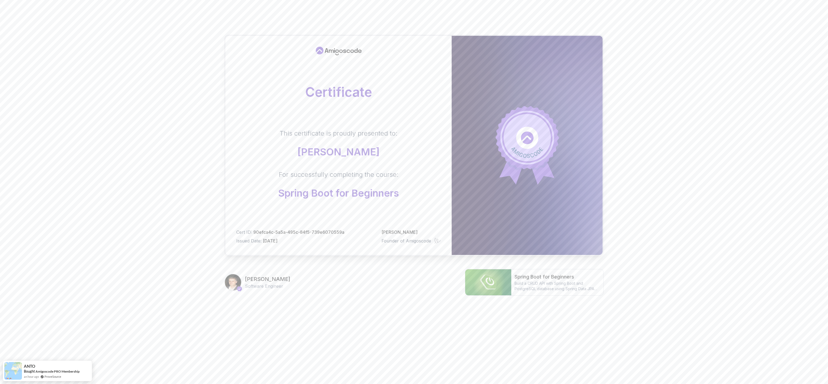
click at [493, 147] on body "Certificate This certificate is proudly presented to: [PERSON_NAME] For success…" at bounding box center [414, 171] width 828 height 343
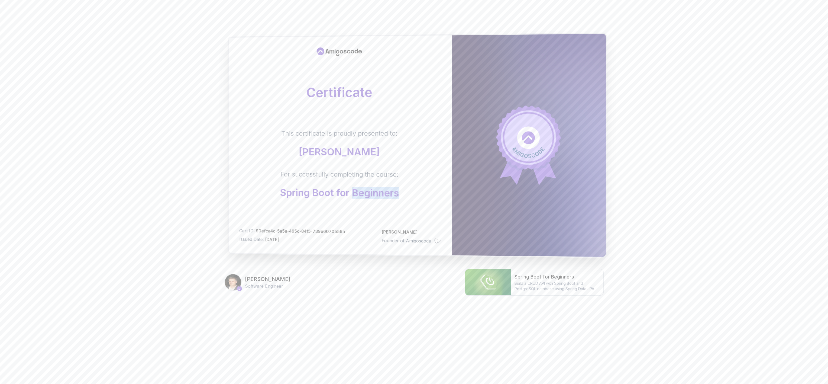
drag, startPoint x: 357, startPoint y: 194, endPoint x: 403, endPoint y: 192, distance: 46.1
click at [403, 192] on div "This certificate is proudly presented to: [PERSON_NAME] For successfully comple…" at bounding box center [340, 164] width 202 height 70
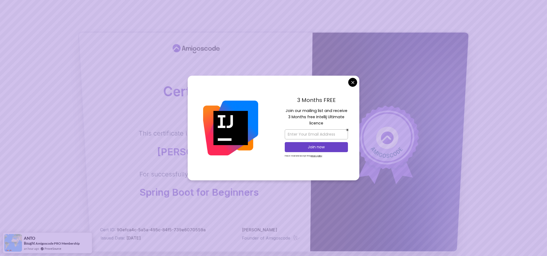
click at [276, 164] on body "Certificate This certificate is proudly presented to: [PERSON_NAME] For success…" at bounding box center [273, 171] width 547 height 343
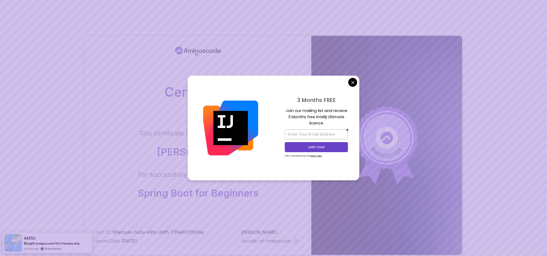
click at [351, 85] on body "Certificate This certificate is proudly presented to: [PERSON_NAME] For success…" at bounding box center [273, 171] width 547 height 343
